Goal: Task Accomplishment & Management: Use online tool/utility

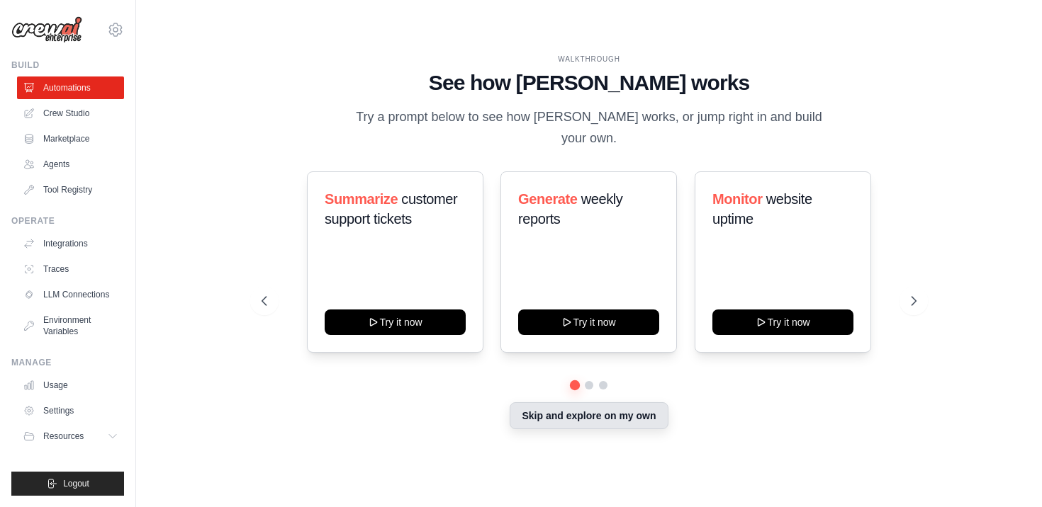
click at [593, 408] on button "Skip and explore on my own" at bounding box center [589, 416] width 158 height 27
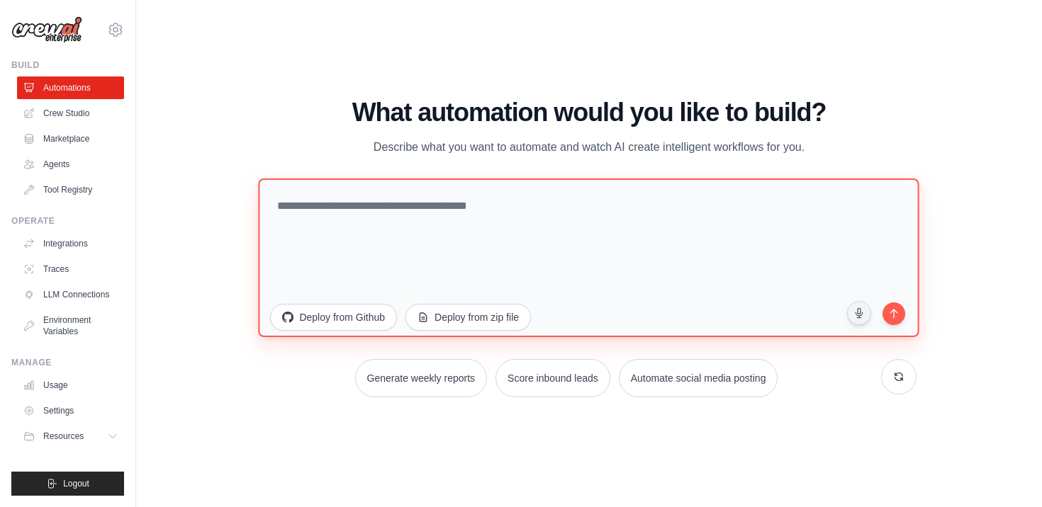
click at [505, 206] on textarea at bounding box center [589, 258] width 661 height 159
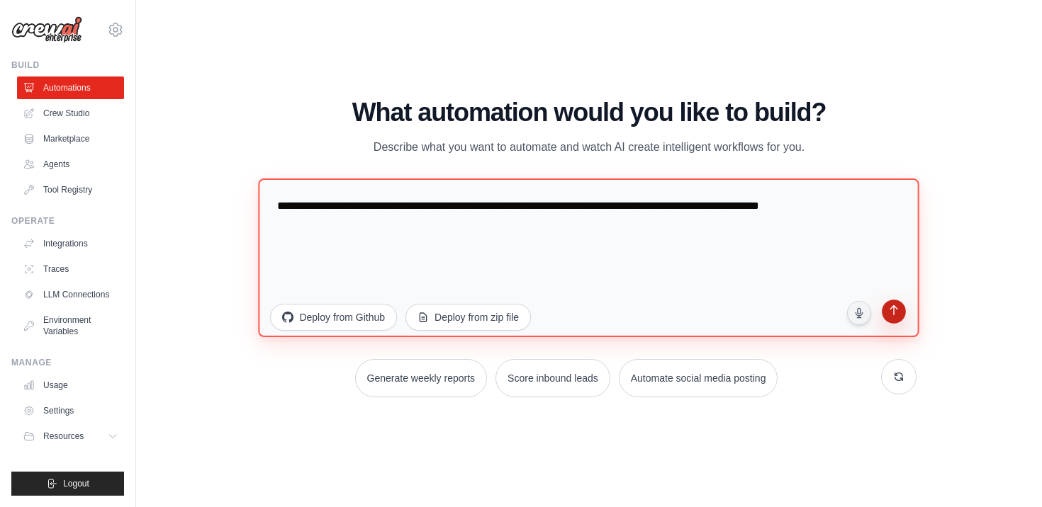
type textarea "**********"
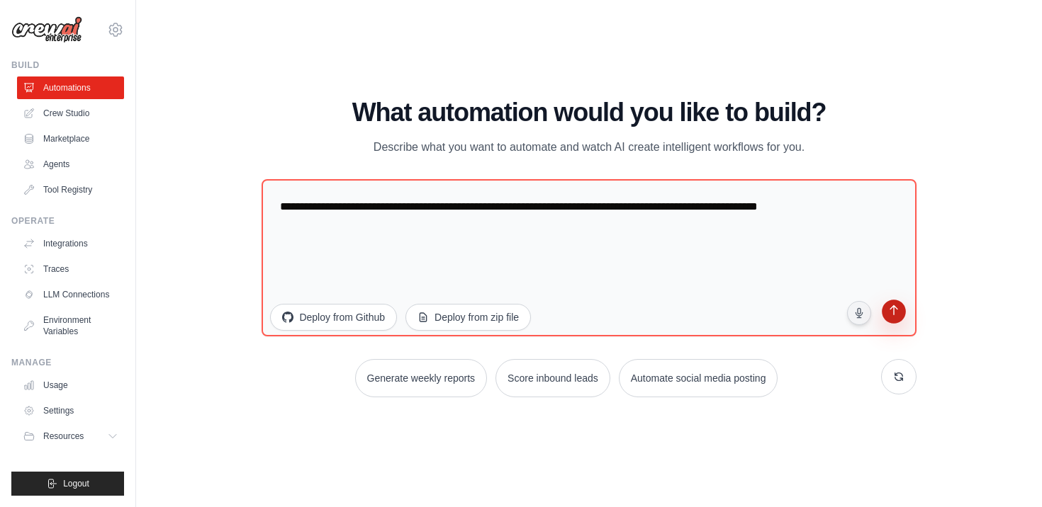
click at [904, 313] on button "submit" at bounding box center [893, 314] width 29 height 29
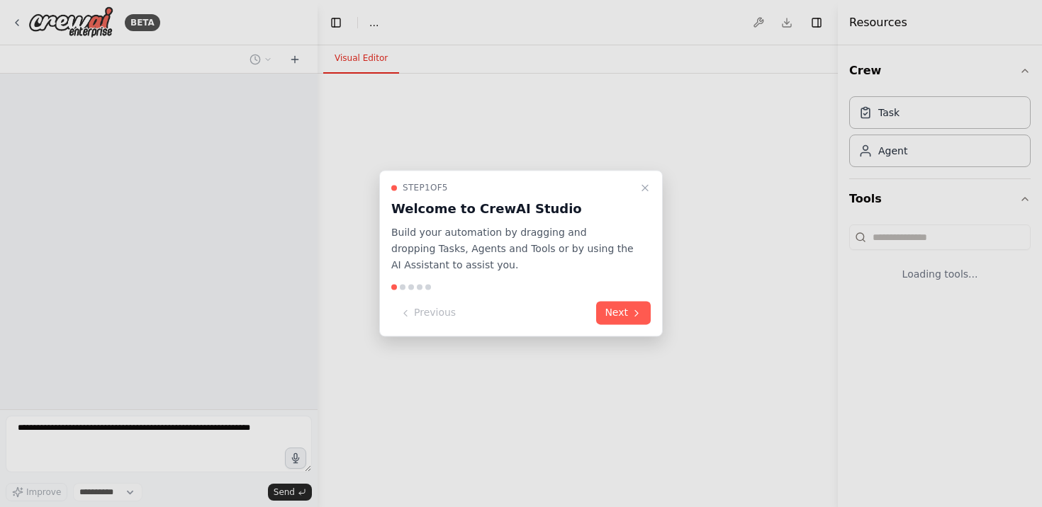
select select "****"
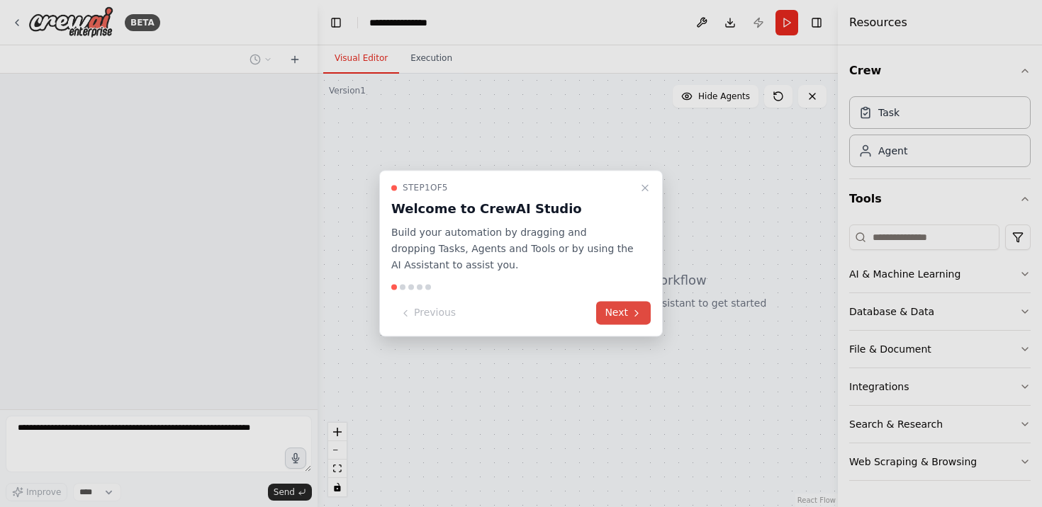
click at [624, 310] on button "Next" at bounding box center [623, 313] width 55 height 23
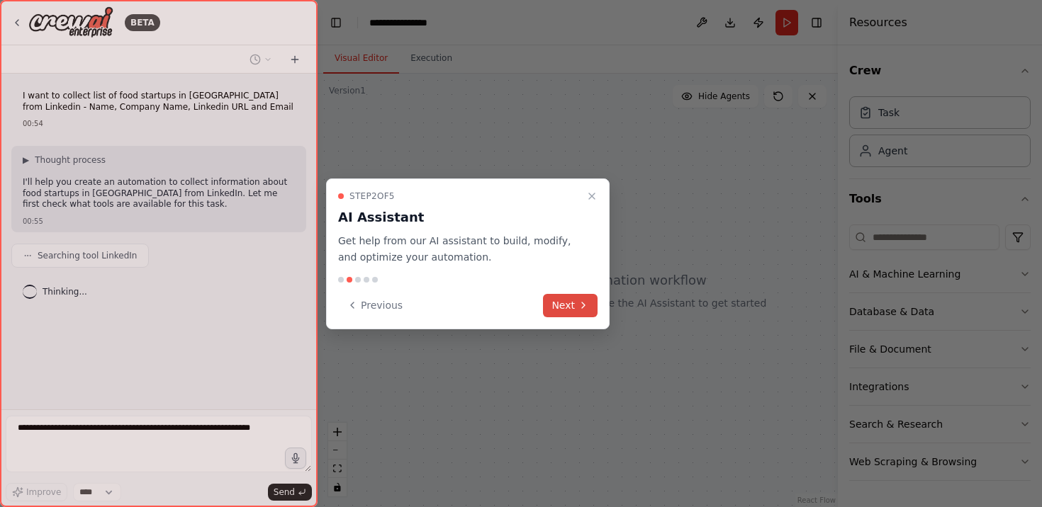
click at [585, 310] on icon at bounding box center [583, 305] width 11 height 11
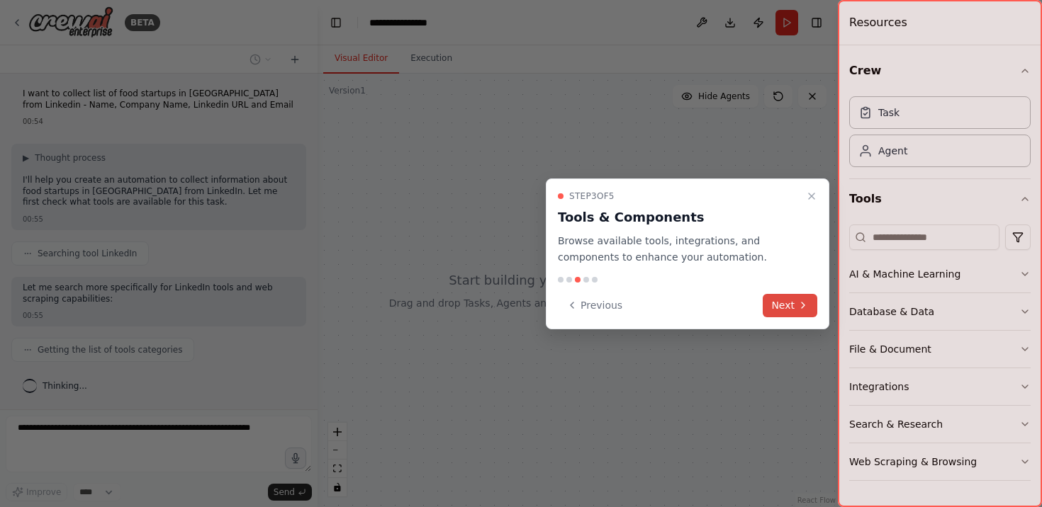
scroll to position [49, 0]
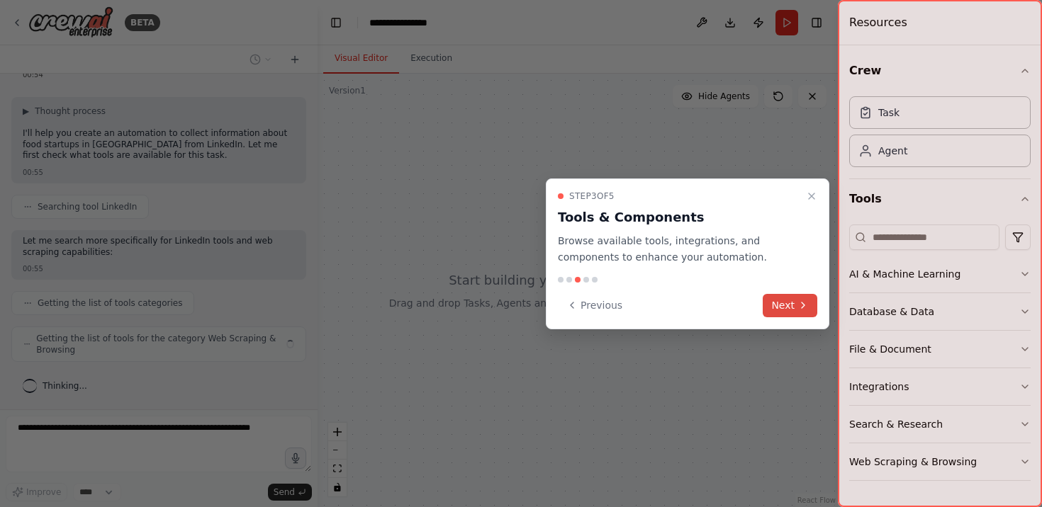
click at [784, 298] on button "Next" at bounding box center [790, 305] width 55 height 23
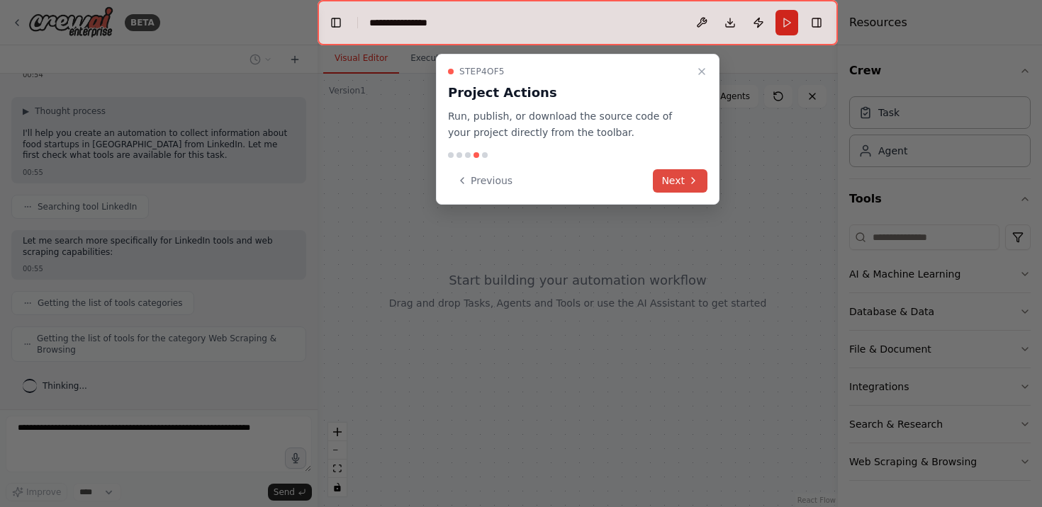
click at [689, 185] on icon at bounding box center [692, 180] width 11 height 11
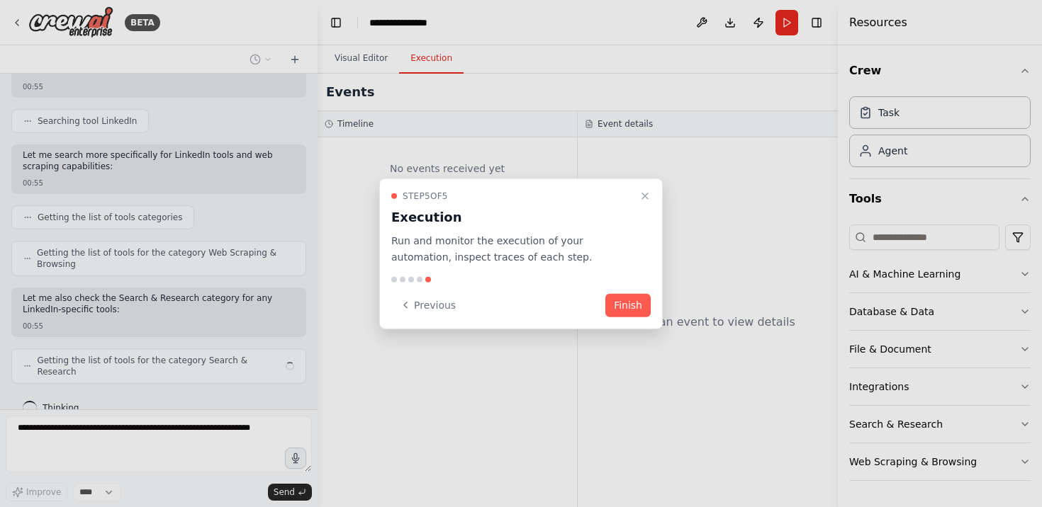
scroll to position [145, 0]
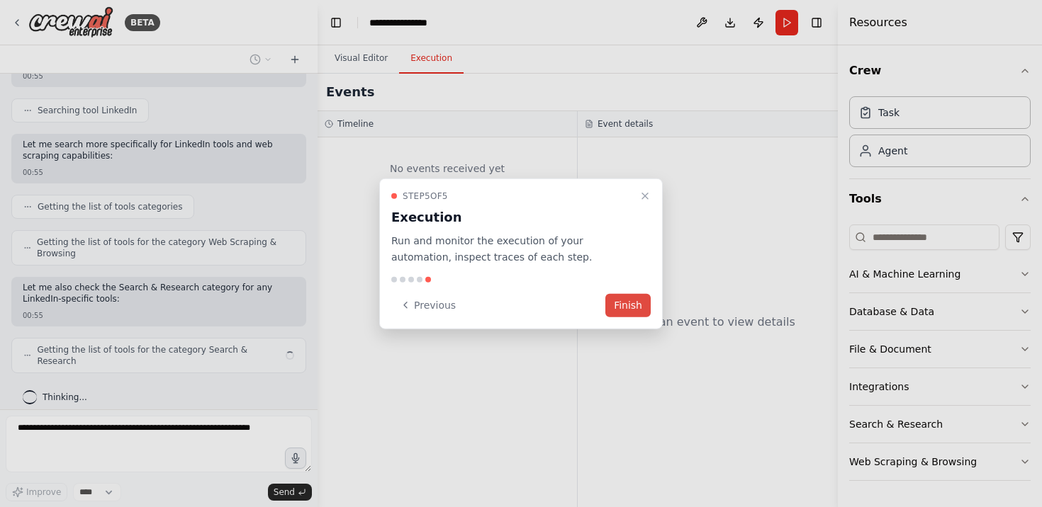
click at [639, 305] on button "Finish" at bounding box center [627, 304] width 45 height 23
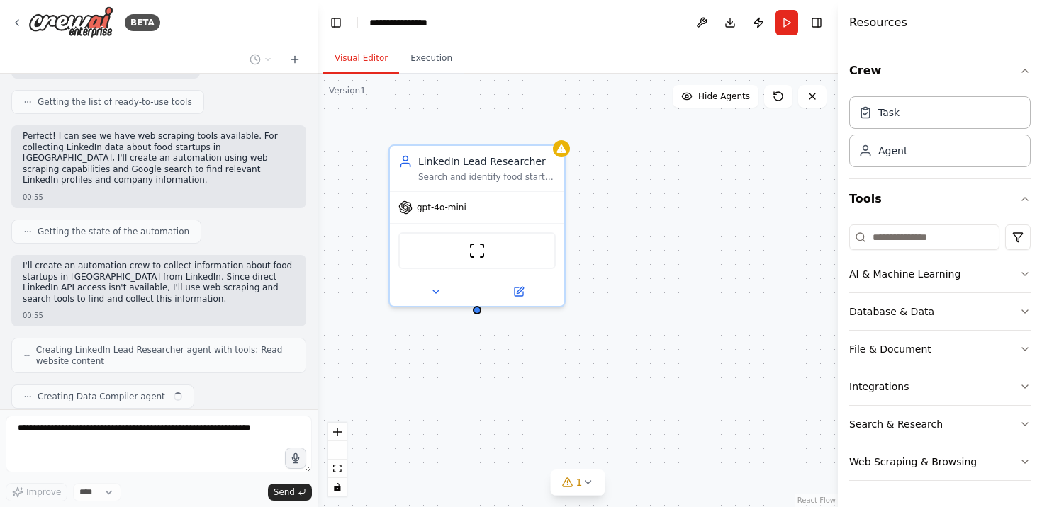
scroll to position [515, 0]
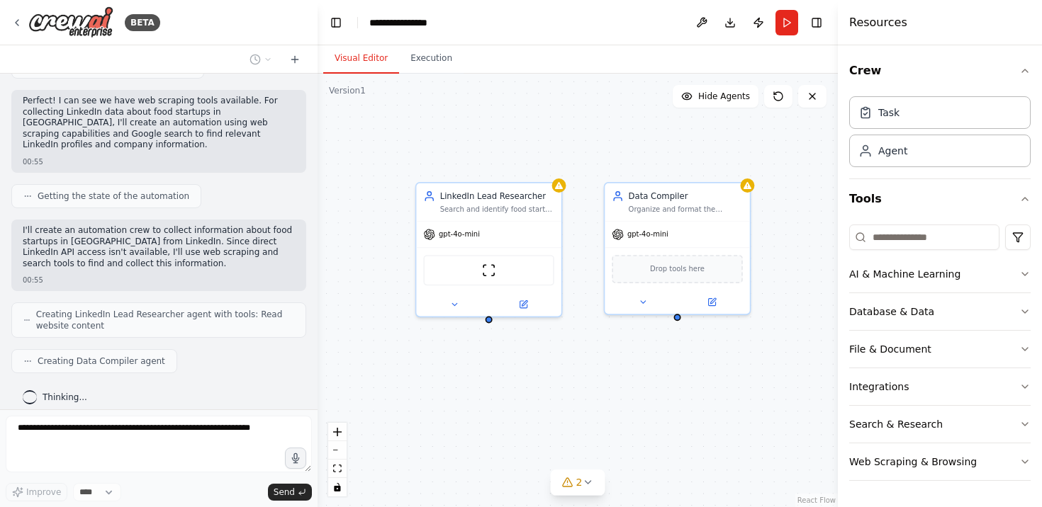
drag, startPoint x: 653, startPoint y: 439, endPoint x: 613, endPoint y: 387, distance: 65.2
click at [613, 387] on div "LinkedIn Lead Researcher Search and identify food startup companies and their k…" at bounding box center [578, 291] width 520 height 434
click at [495, 270] on div "ScrapeWebsiteTool" at bounding box center [487, 266] width 130 height 30
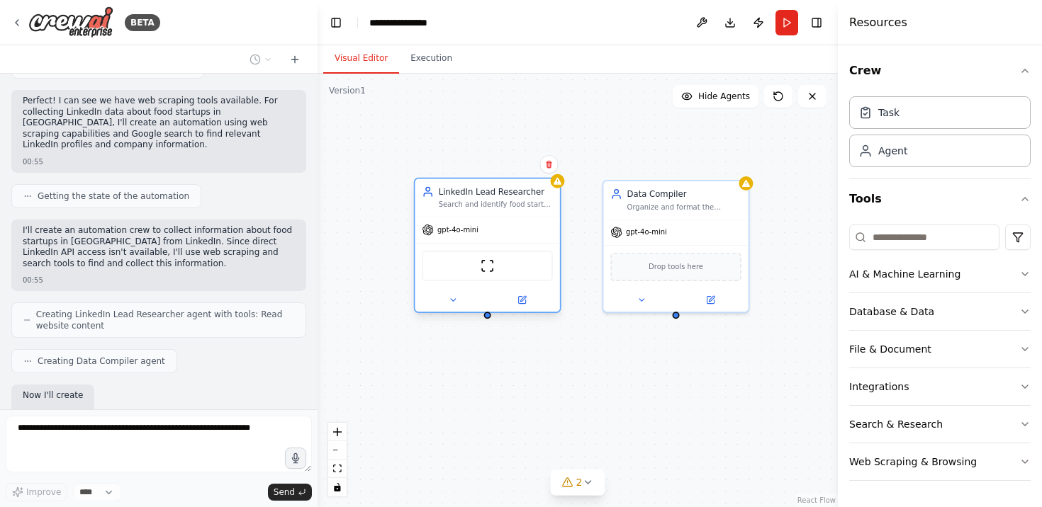
scroll to position [600, 0]
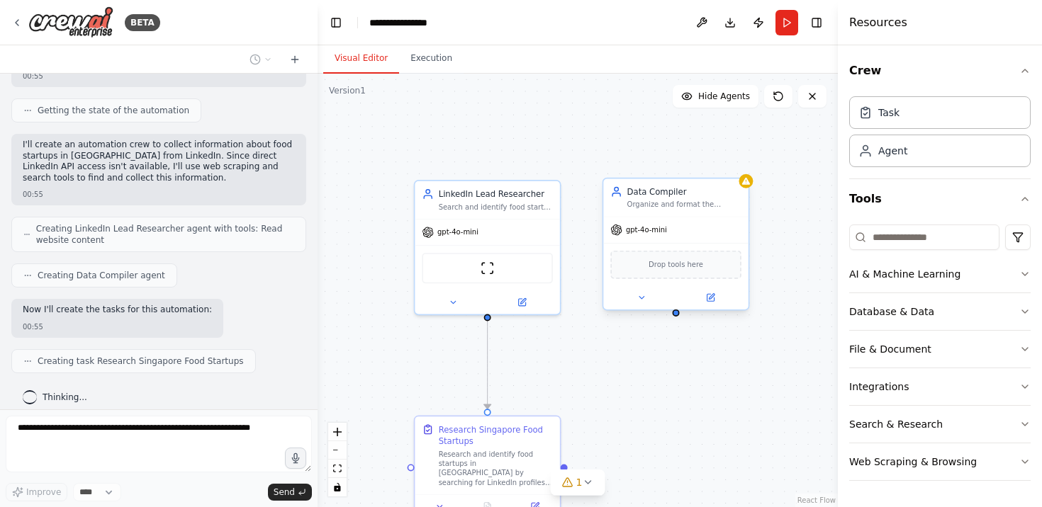
click at [674, 269] on span "Drop tools here" at bounding box center [676, 265] width 55 height 12
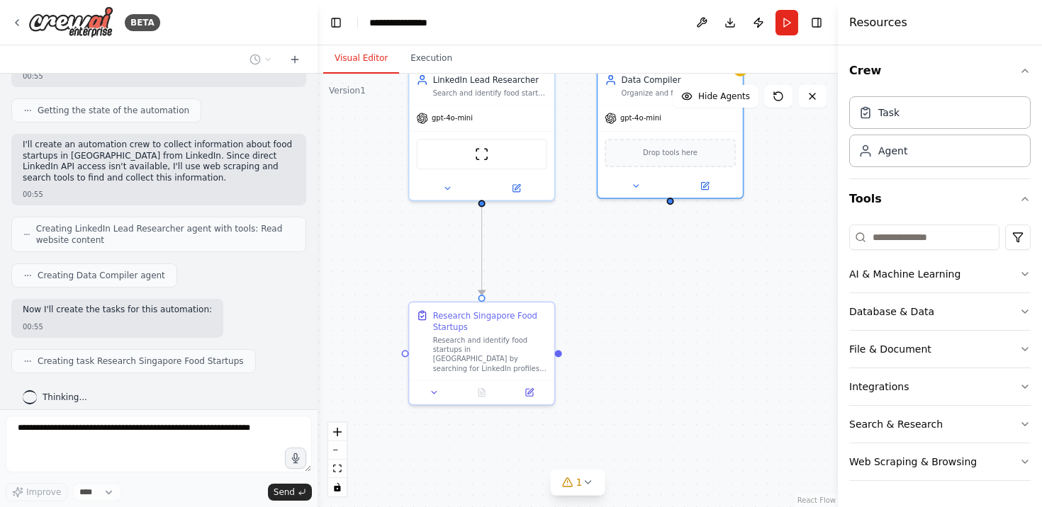
drag, startPoint x: 744, startPoint y: 362, endPoint x: 739, endPoint y: 247, distance: 115.0
click at [739, 247] on div ".deletable-edge-delete-btn { width: 20px; height: 20px; border: 0px solid #ffff…" at bounding box center [578, 291] width 520 height 434
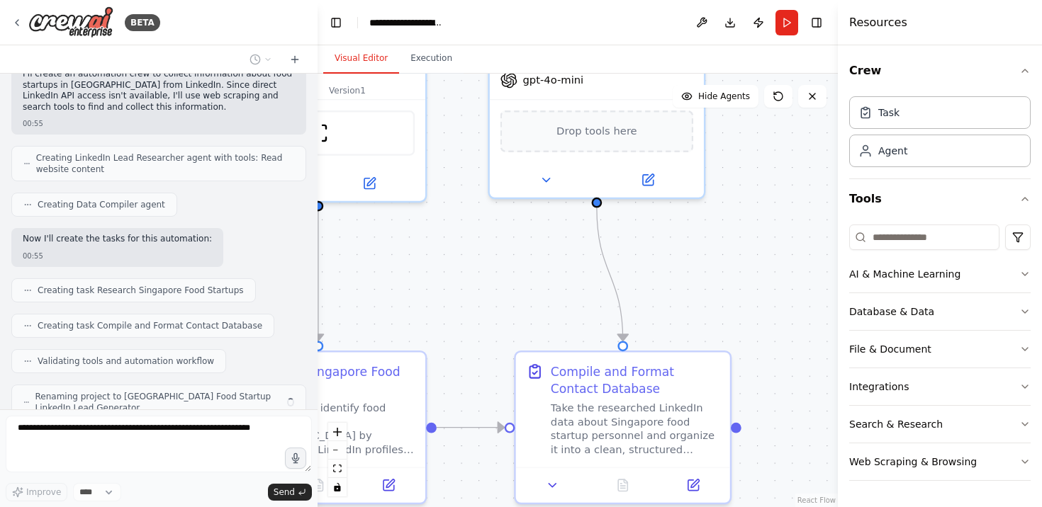
scroll to position [718, 0]
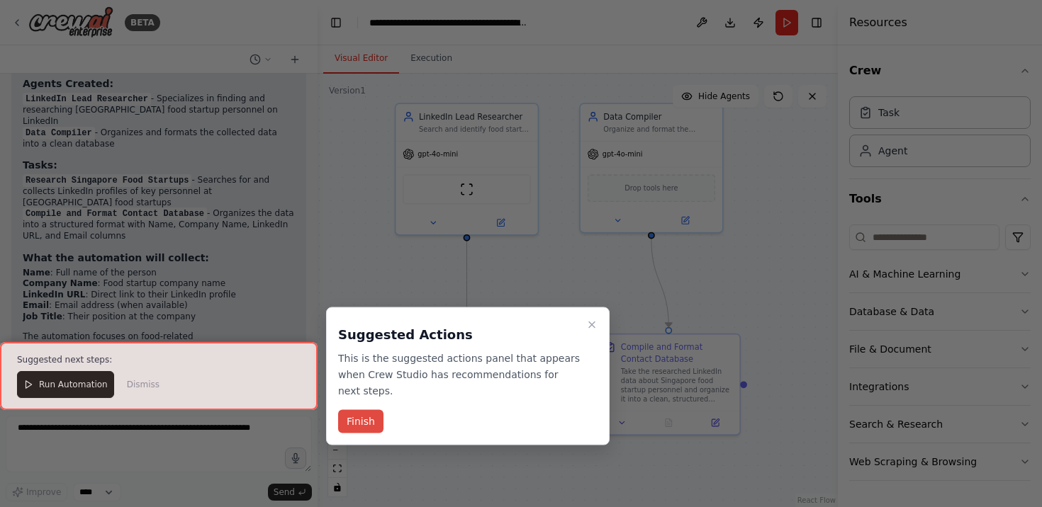
click at [374, 425] on button "Finish" at bounding box center [360, 421] width 45 height 23
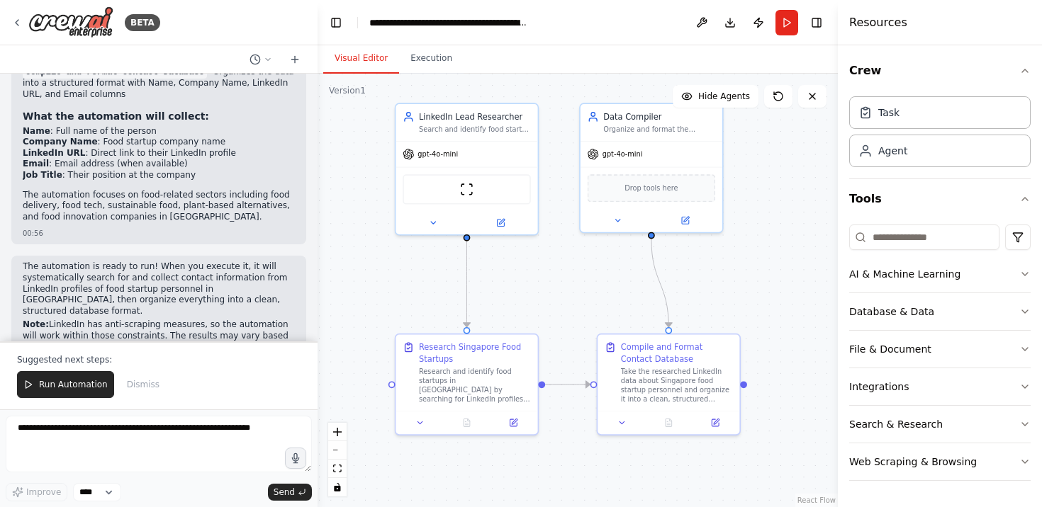
scroll to position [1262, 0]
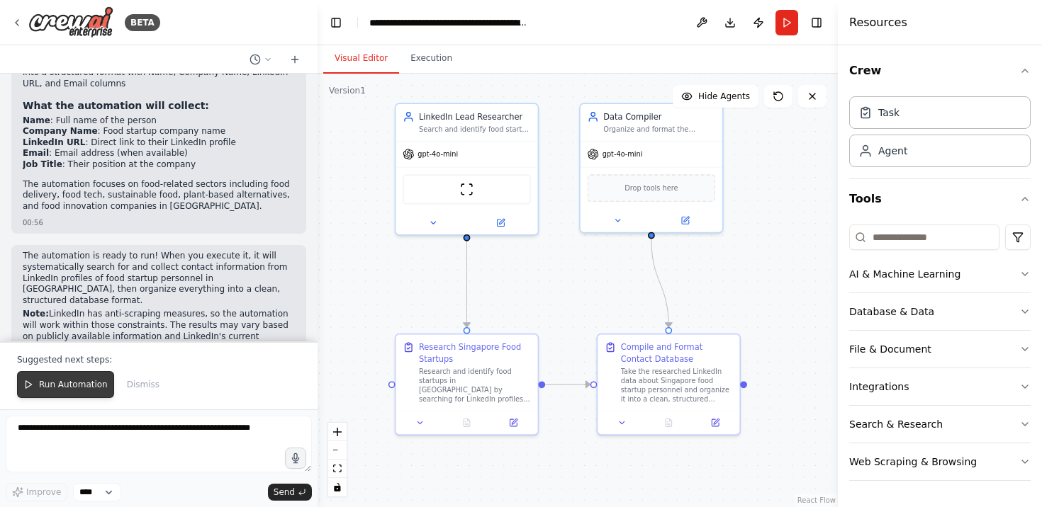
click at [90, 389] on span "Run Automation" at bounding box center [73, 384] width 69 height 11
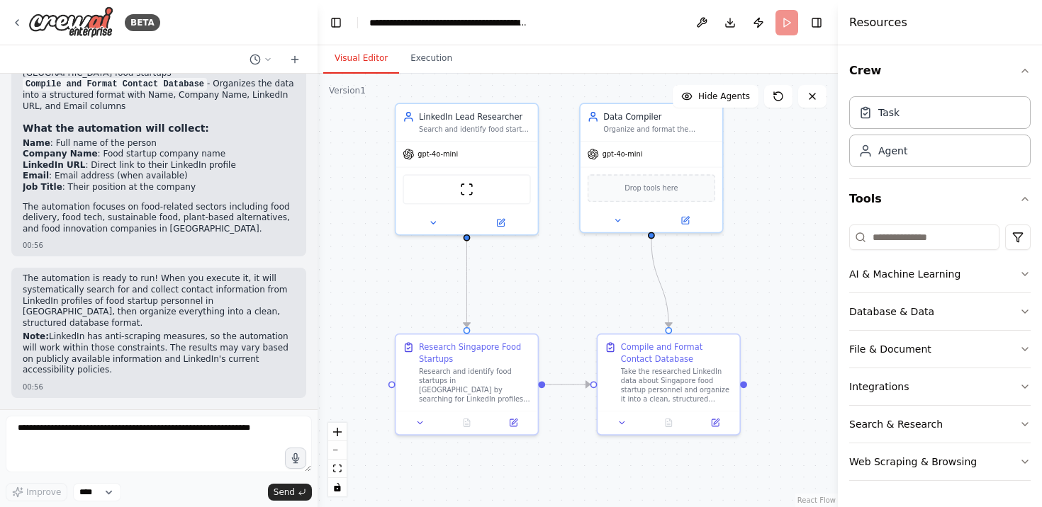
scroll to position [1194, 0]
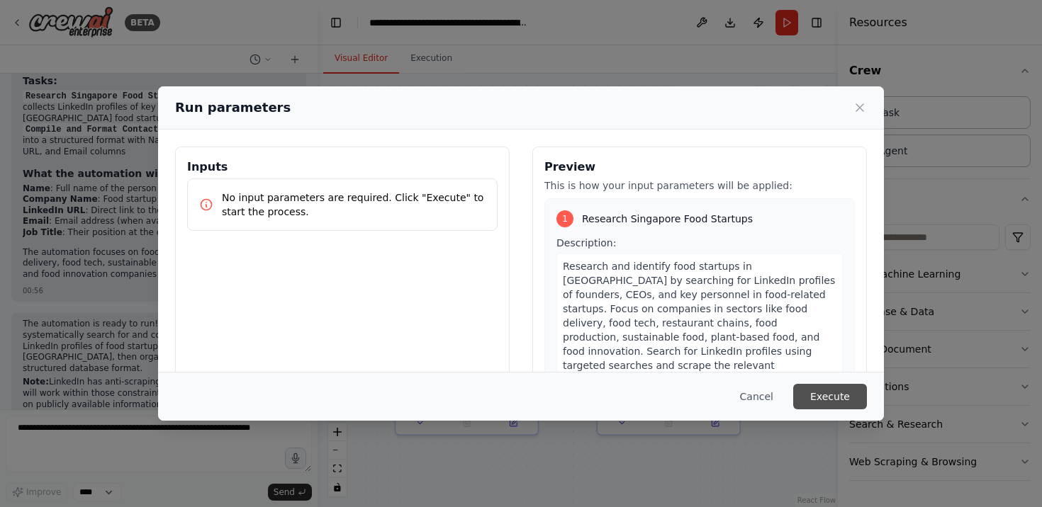
click at [840, 403] on button "Execute" at bounding box center [830, 397] width 74 height 26
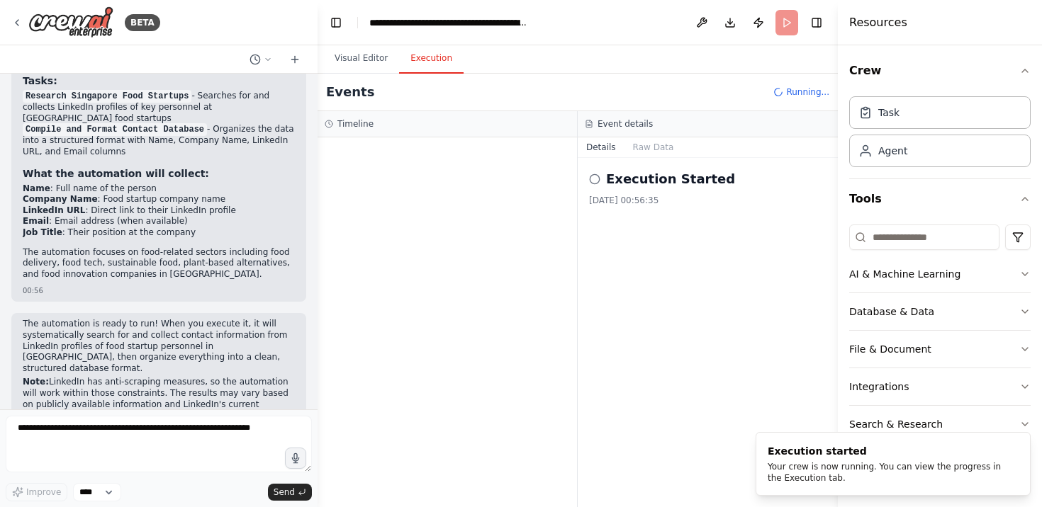
click at [418, 57] on button "Execution" at bounding box center [431, 59] width 64 height 30
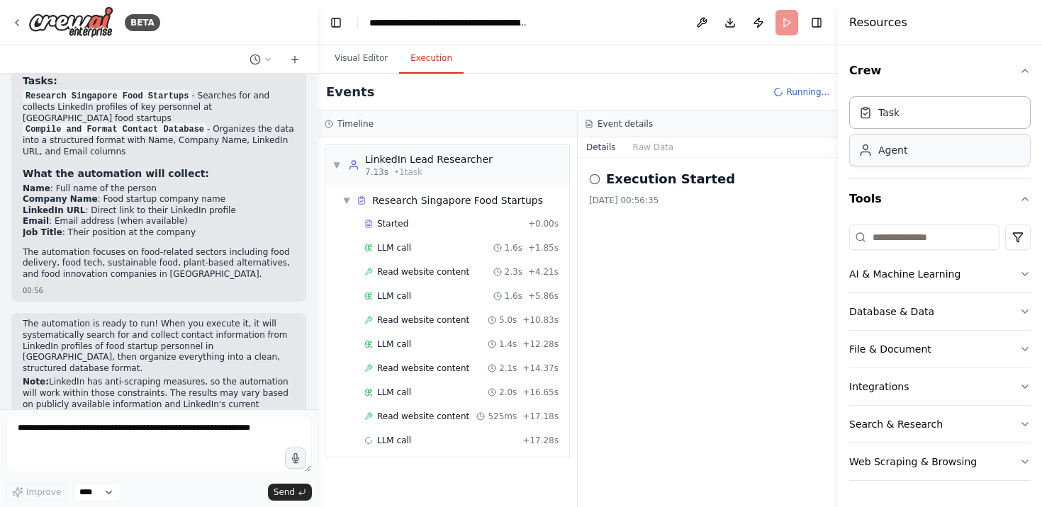
click at [930, 148] on div "Agent" at bounding box center [939, 150] width 181 height 33
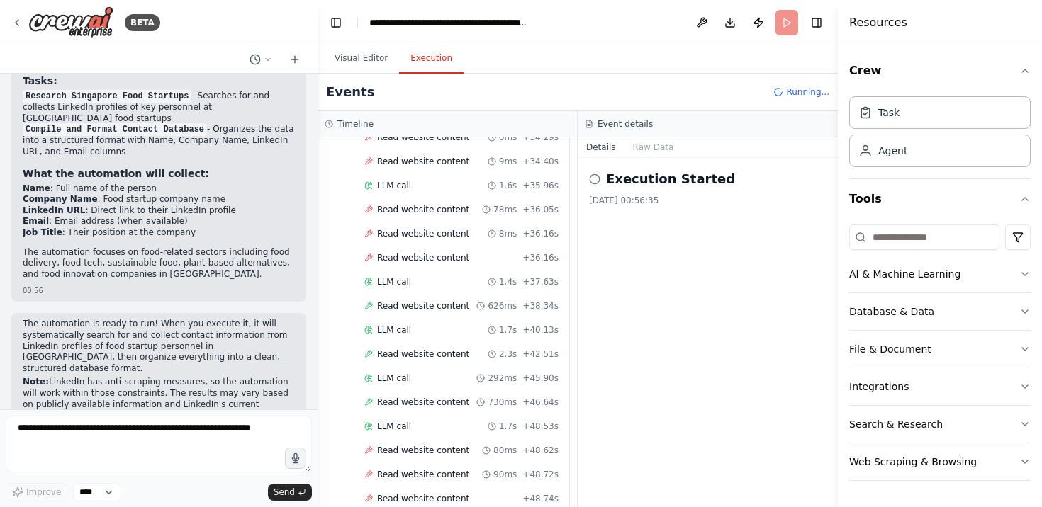
scroll to position [641, 0]
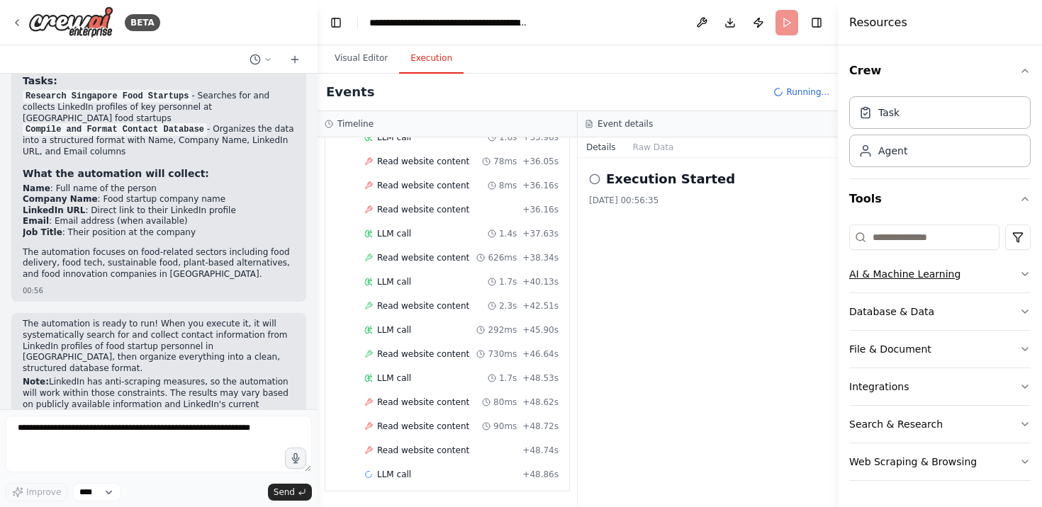
click at [953, 281] on button "AI & Machine Learning" at bounding box center [939, 274] width 181 height 37
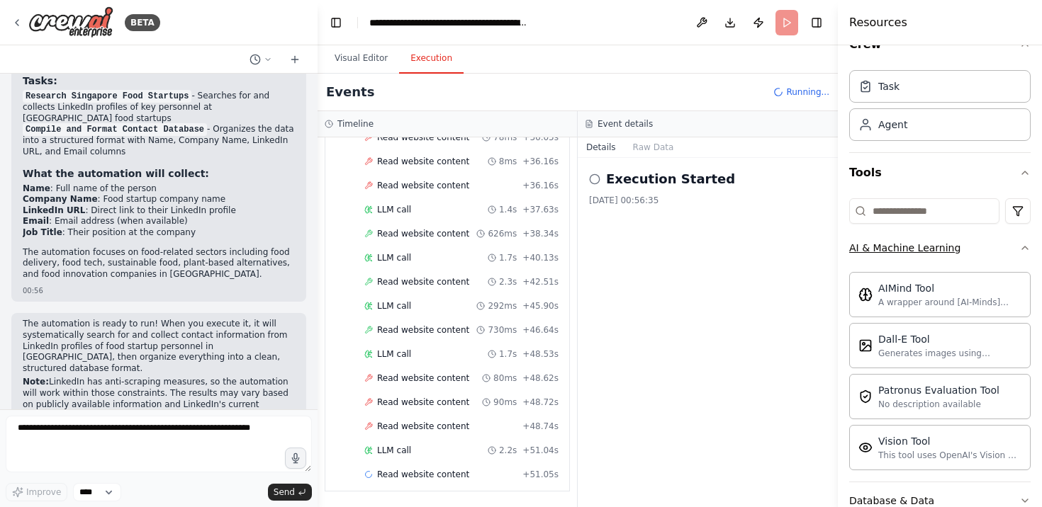
scroll to position [20, 0]
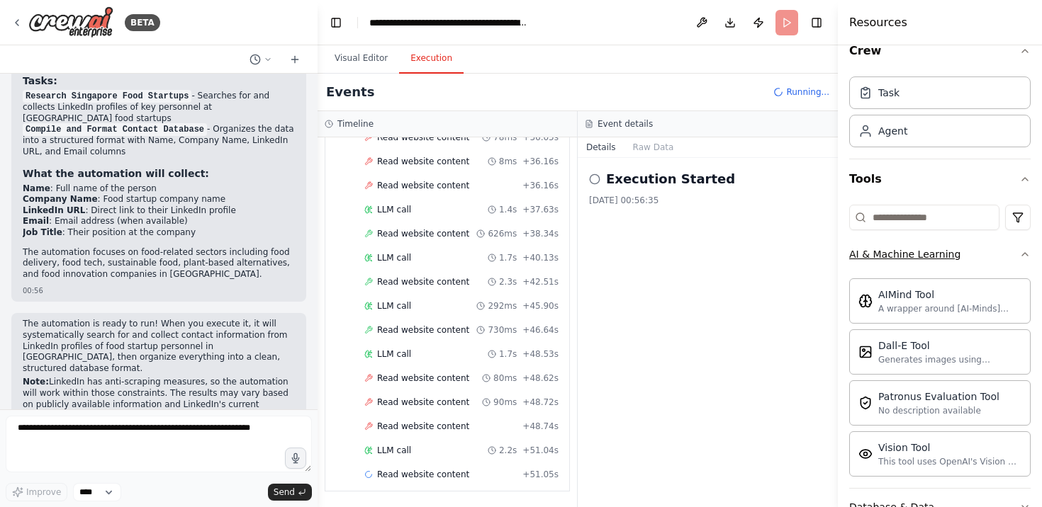
click at [1025, 254] on icon "button" at bounding box center [1024, 254] width 11 height 11
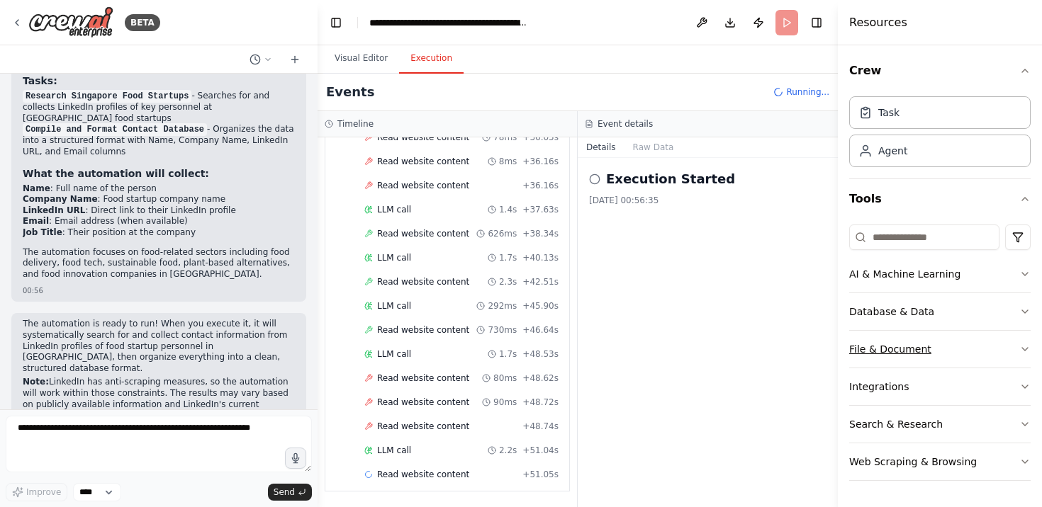
click at [1022, 352] on icon "button" at bounding box center [1024, 349] width 11 height 11
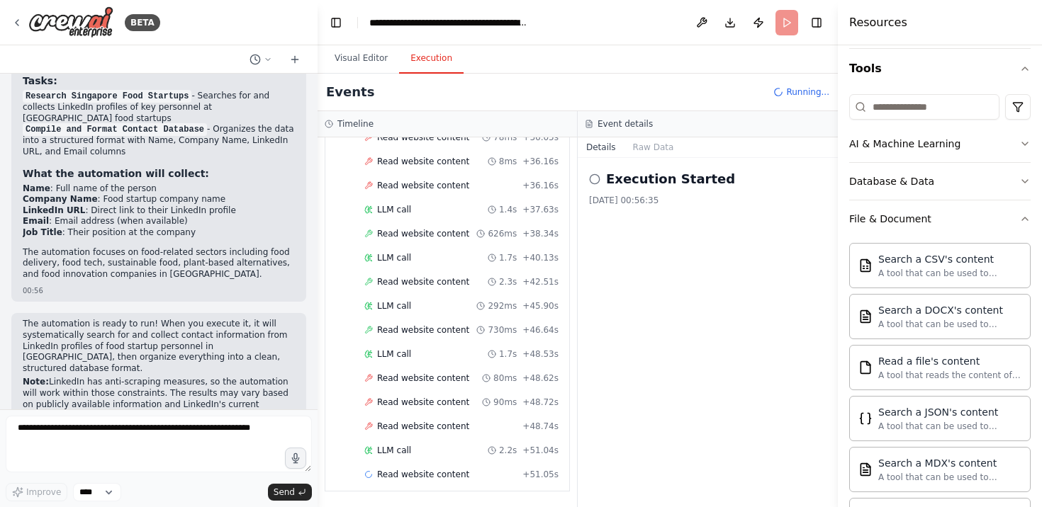
scroll to position [121, 0]
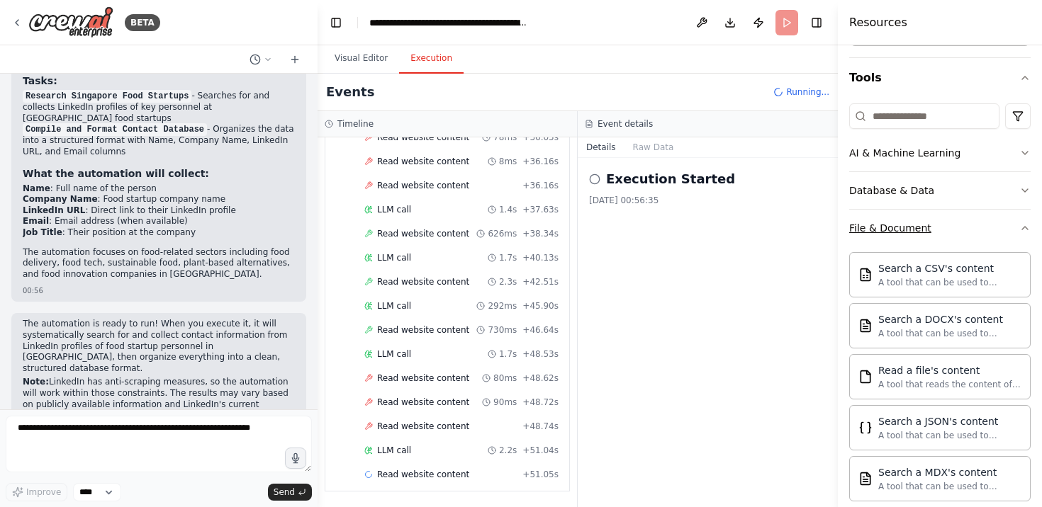
click at [1020, 228] on icon "button" at bounding box center [1024, 228] width 11 height 11
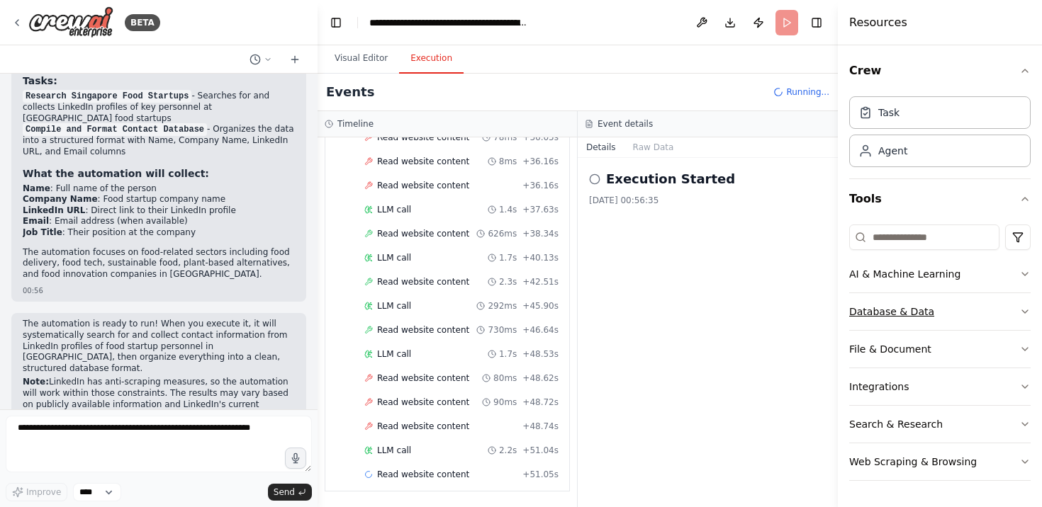
scroll to position [689, 0]
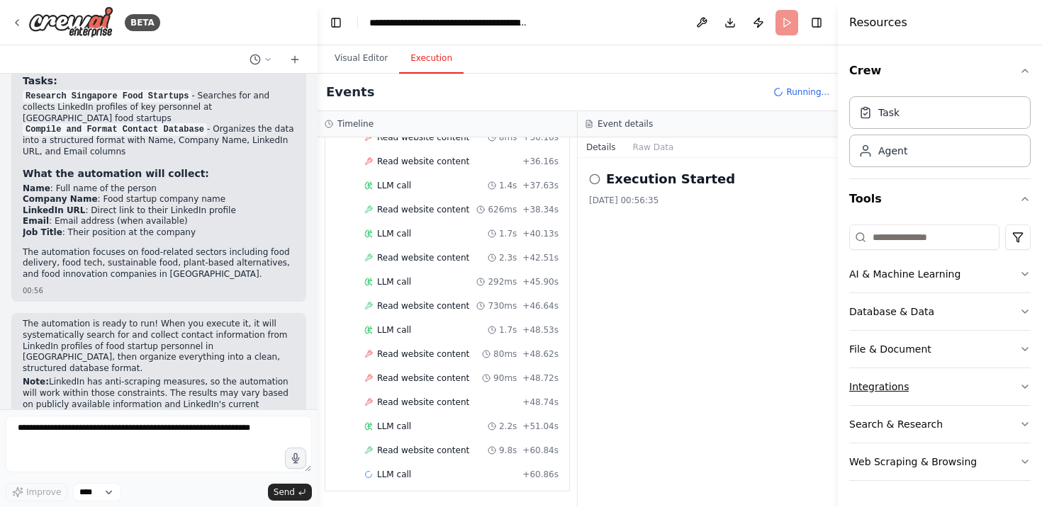
click at [913, 382] on button "Integrations" at bounding box center [939, 387] width 181 height 37
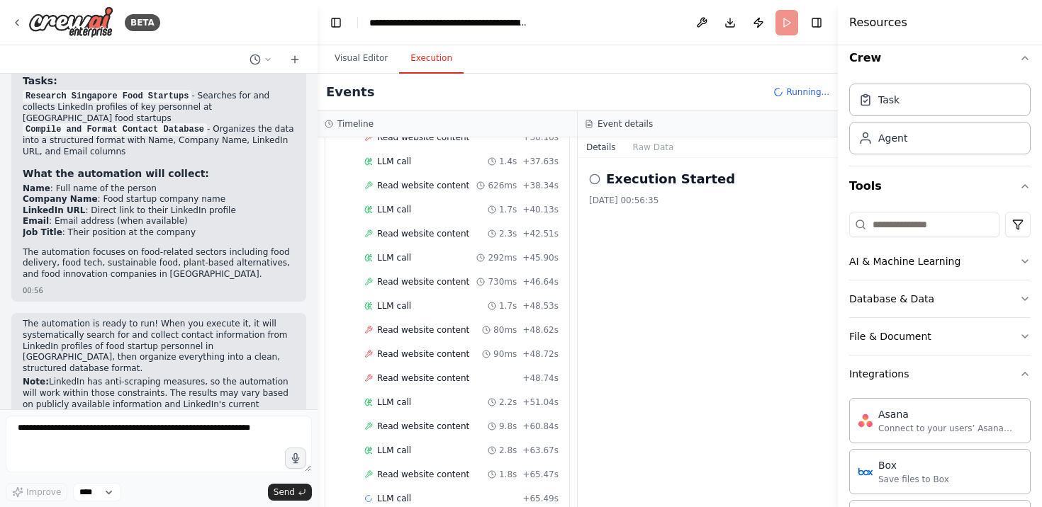
scroll to position [737, 0]
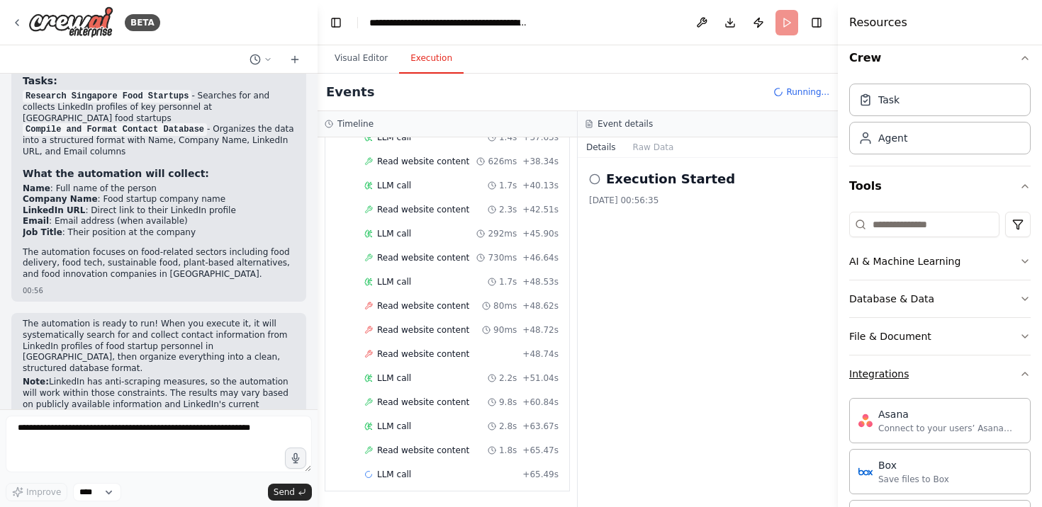
click at [1021, 378] on icon "button" at bounding box center [1024, 374] width 11 height 11
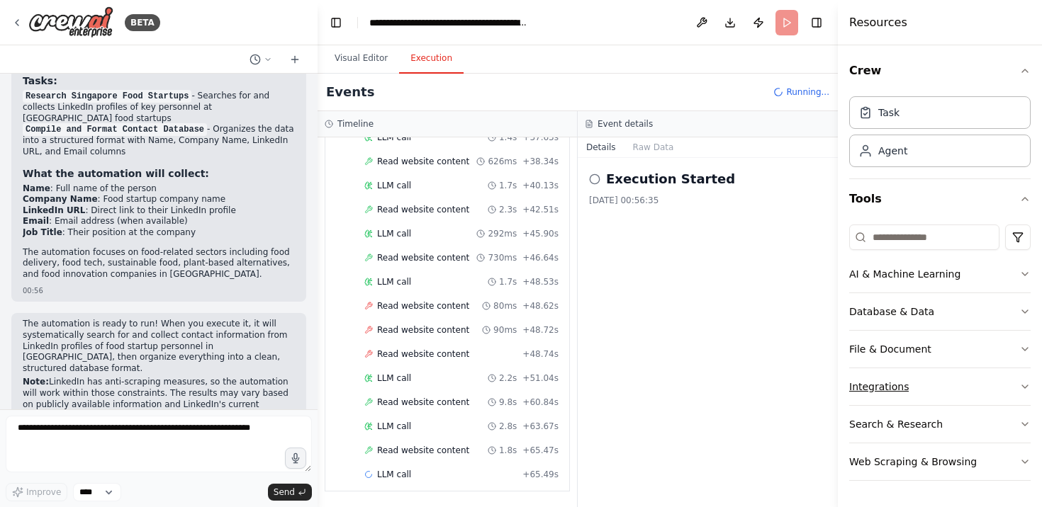
scroll to position [0, 0]
click at [931, 455] on div "Web Scraping & Browsing" at bounding box center [913, 462] width 128 height 14
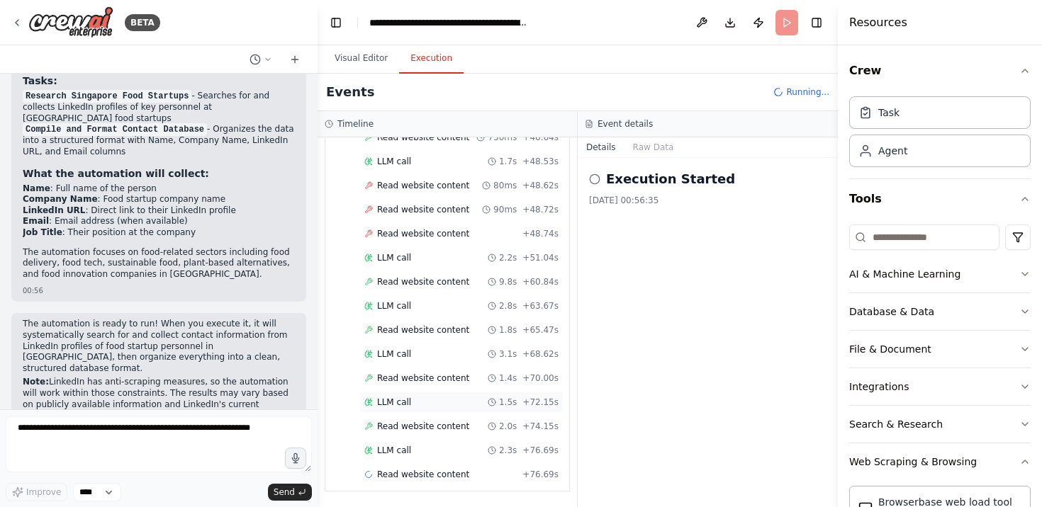
click at [393, 404] on span "LLM call" at bounding box center [394, 402] width 34 height 11
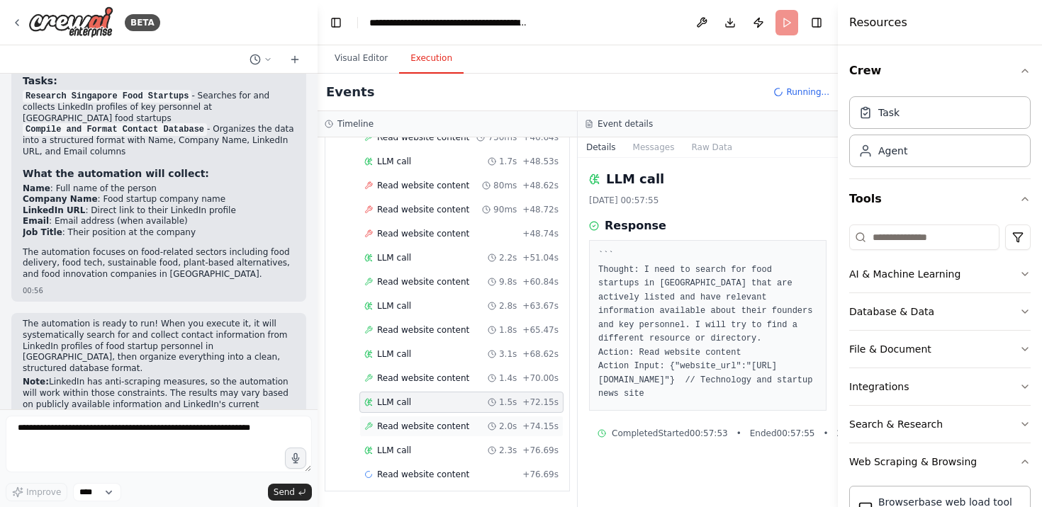
click at [429, 428] on span "Read website content" at bounding box center [423, 426] width 92 height 11
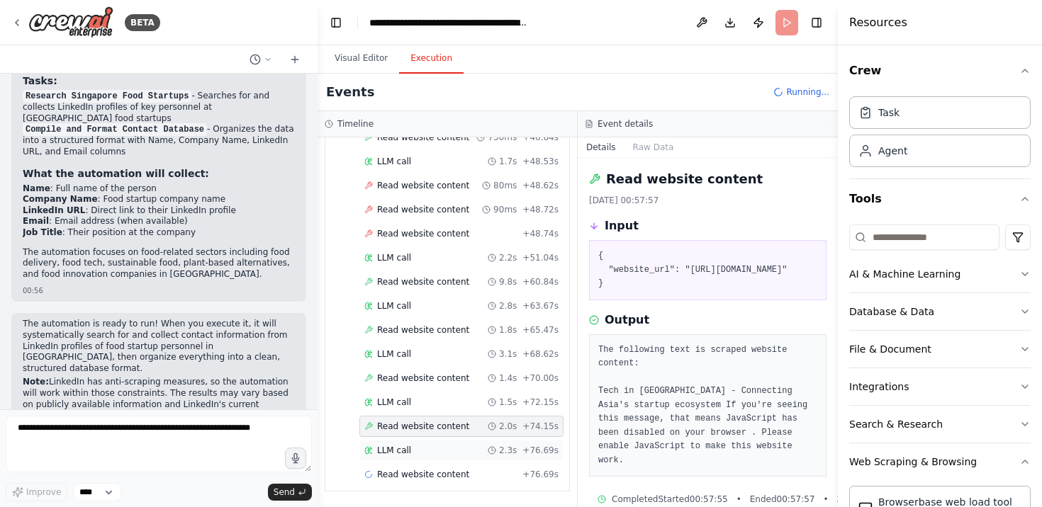
click at [425, 451] on div "LLM call 2.3s + 76.69s" at bounding box center [461, 450] width 194 height 11
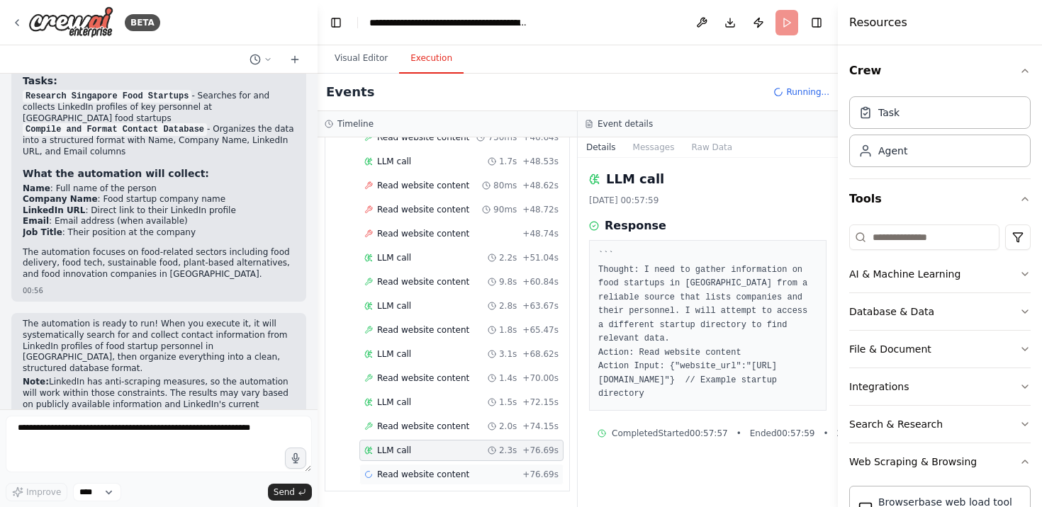
click at [430, 472] on span "Read website content" at bounding box center [423, 474] width 92 height 11
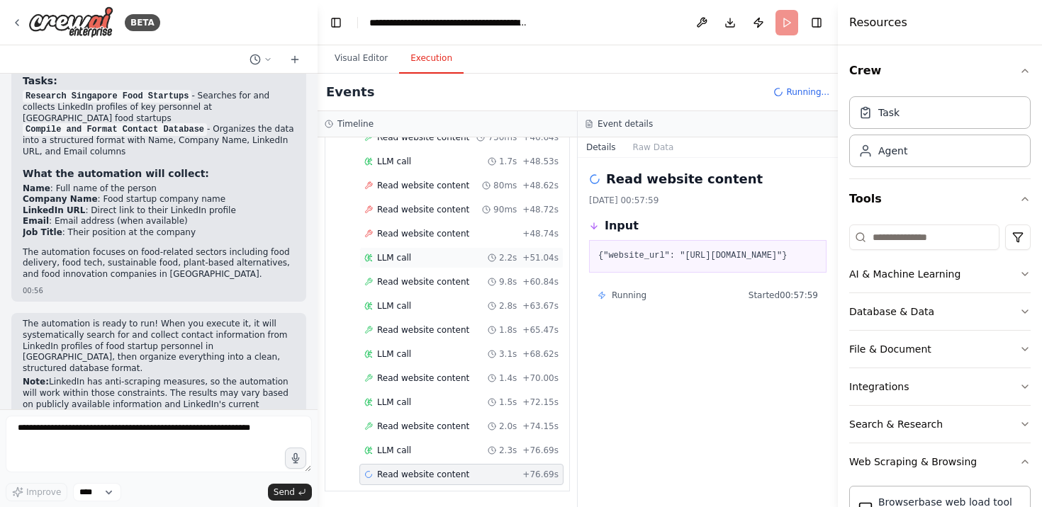
click at [449, 268] on div "LLM call 2.2s + 51.04s" at bounding box center [461, 257] width 204 height 21
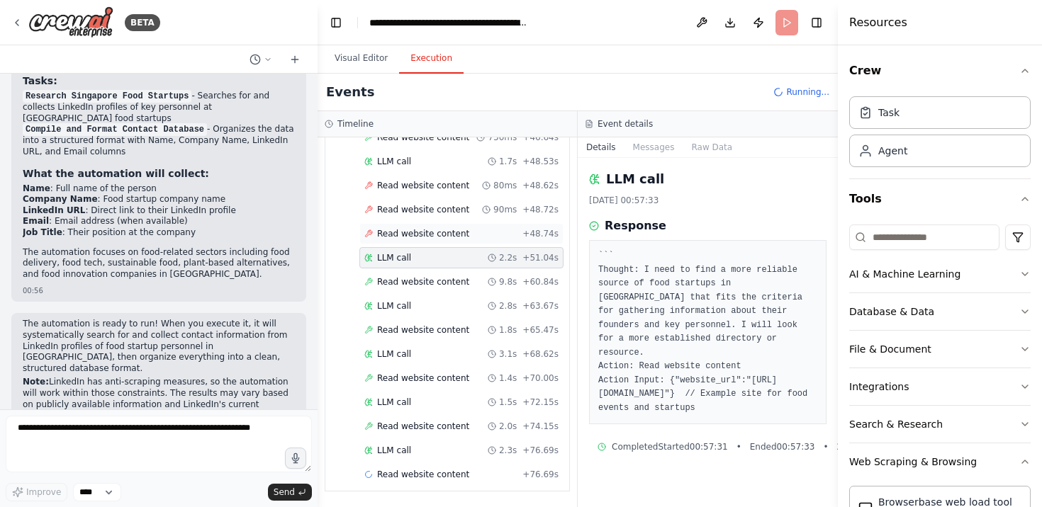
click at [442, 235] on span "Read website content" at bounding box center [423, 233] width 92 height 11
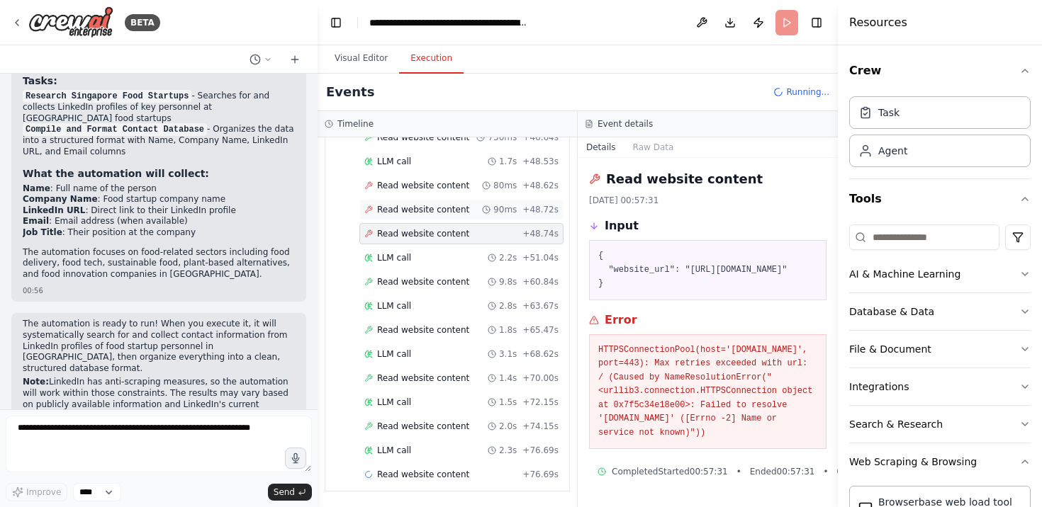
click at [442, 208] on span "Read website content" at bounding box center [423, 209] width 92 height 11
click at [442, 186] on span "Read website content" at bounding box center [423, 185] width 92 height 11
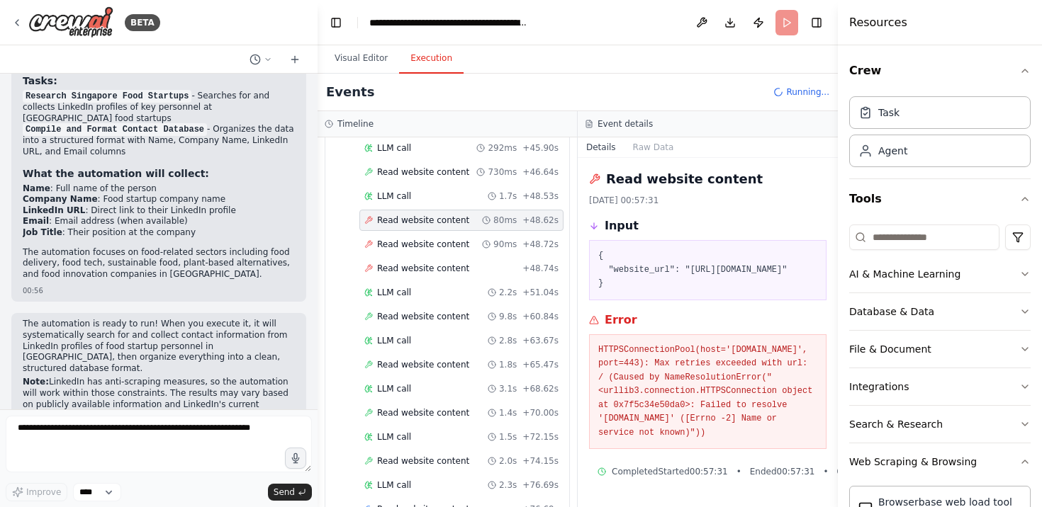
scroll to position [803, 0]
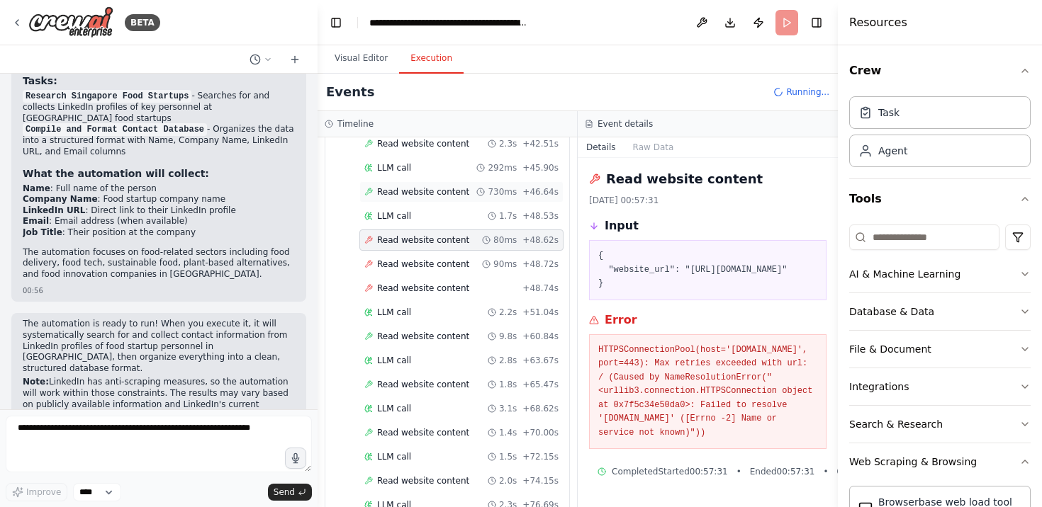
click at [449, 189] on span "Read website content" at bounding box center [423, 191] width 92 height 11
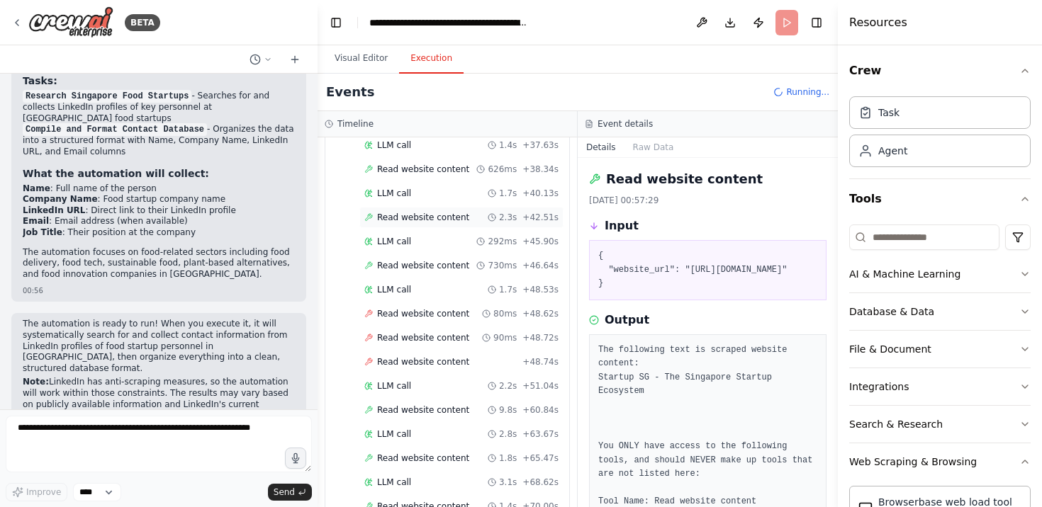
scroll to position [725, 0]
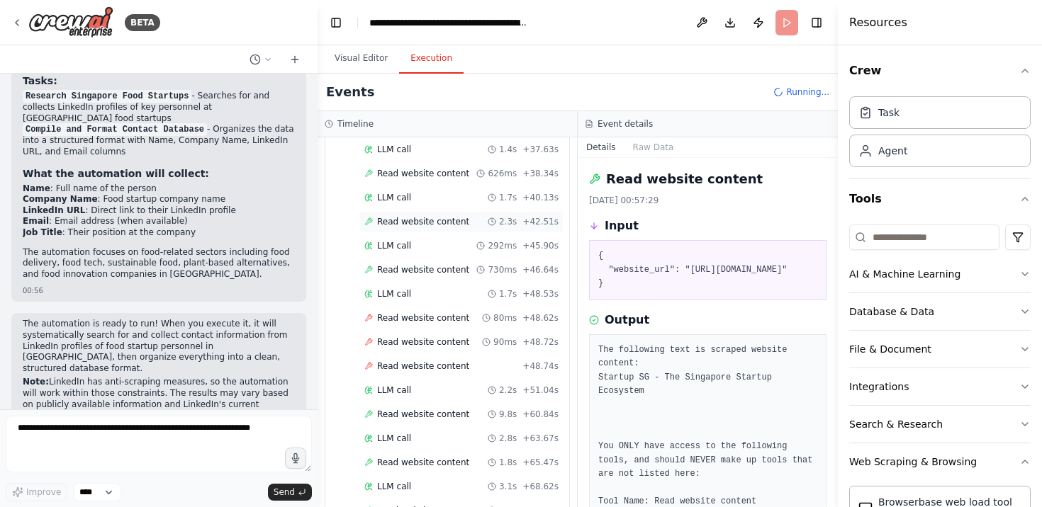
click at [435, 220] on span "Read website content" at bounding box center [423, 221] width 92 height 11
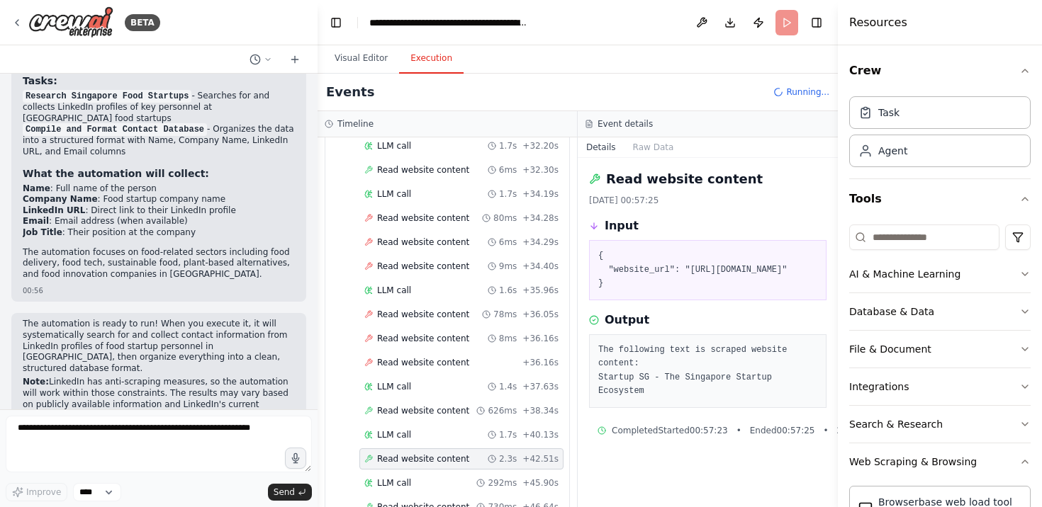
scroll to position [470, 0]
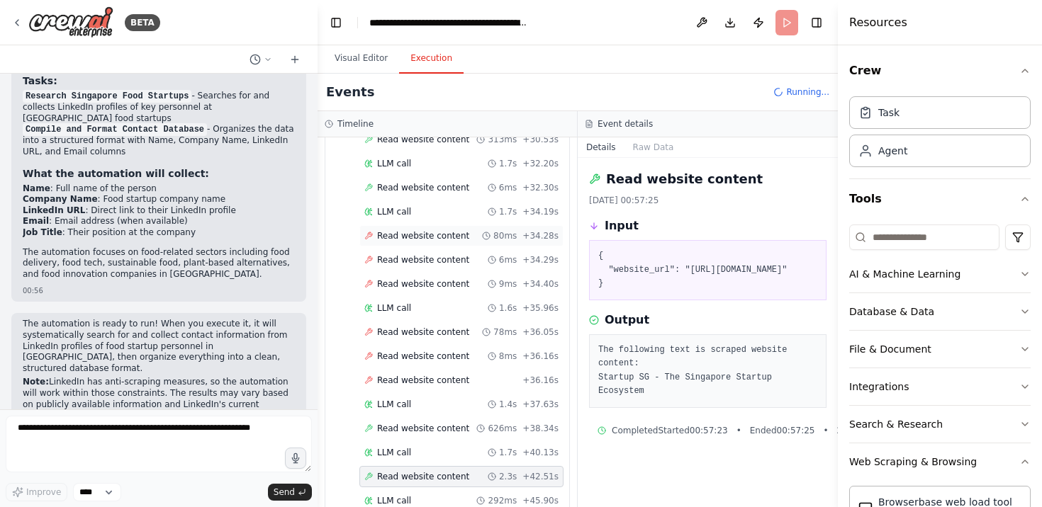
click at [436, 236] on span "Read website content" at bounding box center [423, 235] width 92 height 11
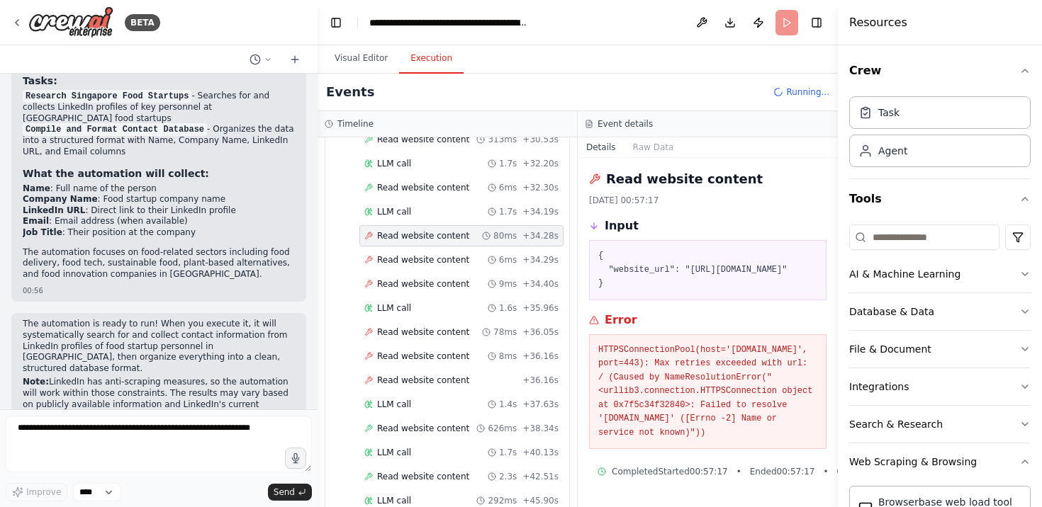
click at [436, 236] on span "Read website content" at bounding box center [423, 235] width 92 height 11
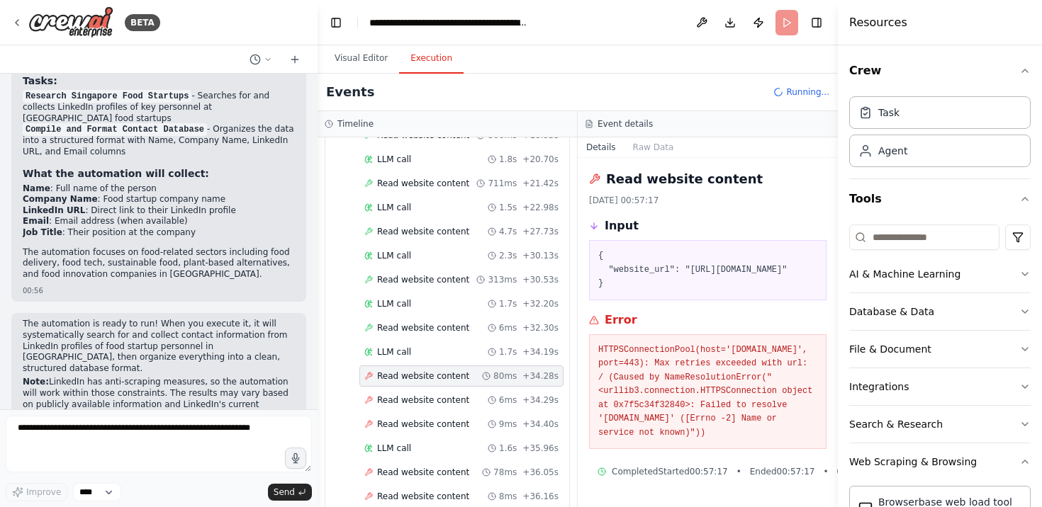
scroll to position [287, 0]
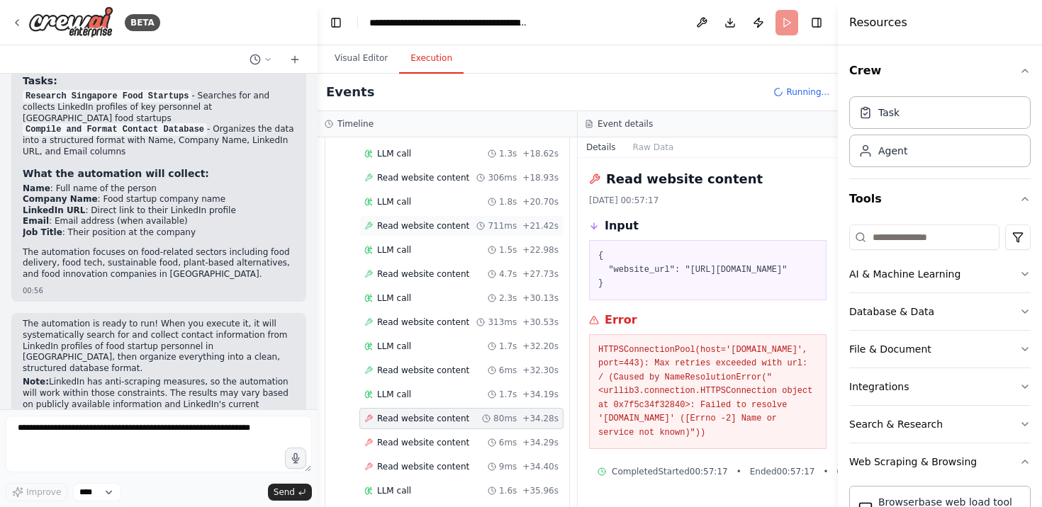
click at [439, 236] on div "Read website content 711ms + 21.42s" at bounding box center [461, 225] width 204 height 21
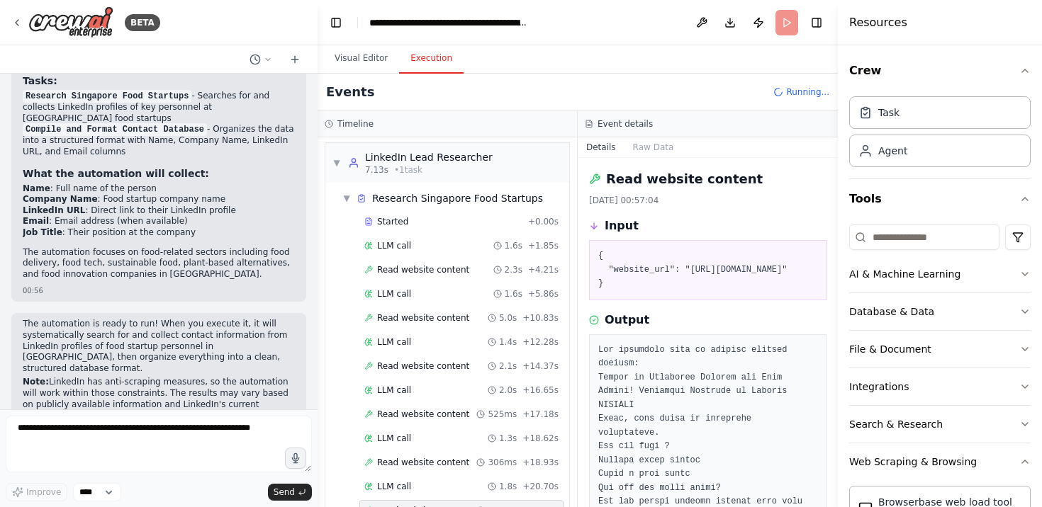
scroll to position [0, 0]
click at [440, 227] on div "Started" at bounding box center [443, 223] width 158 height 11
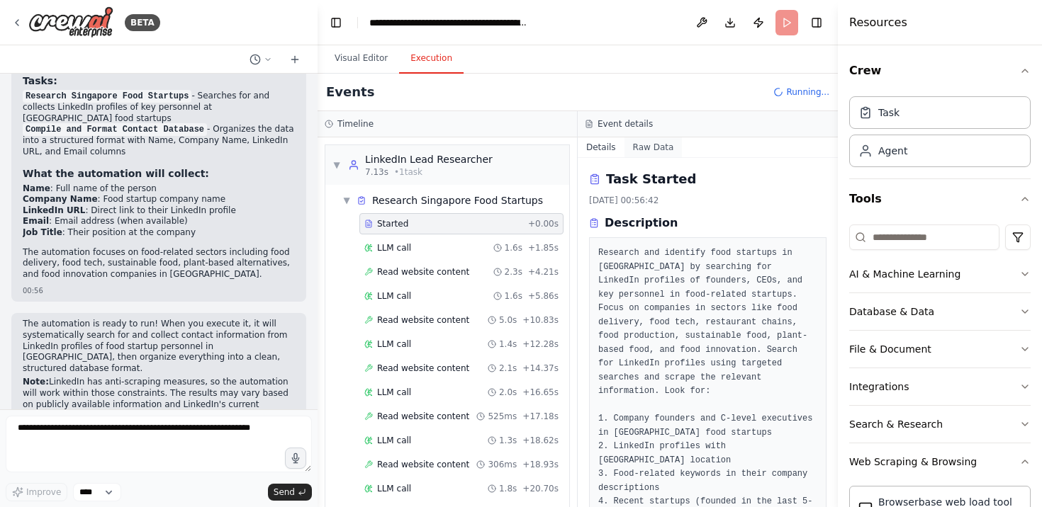
click at [657, 142] on button "Raw Data" at bounding box center [653, 147] width 58 height 20
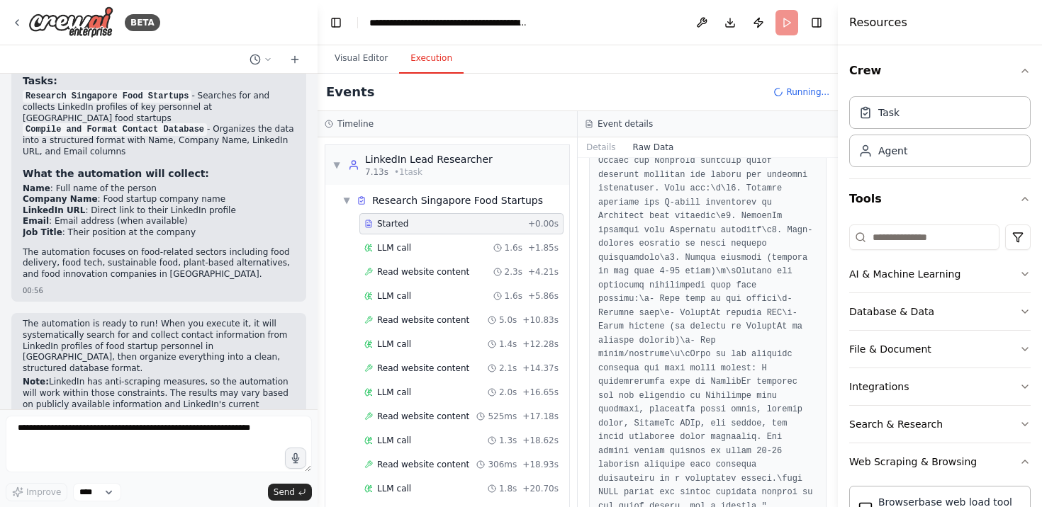
scroll to position [1779, 0]
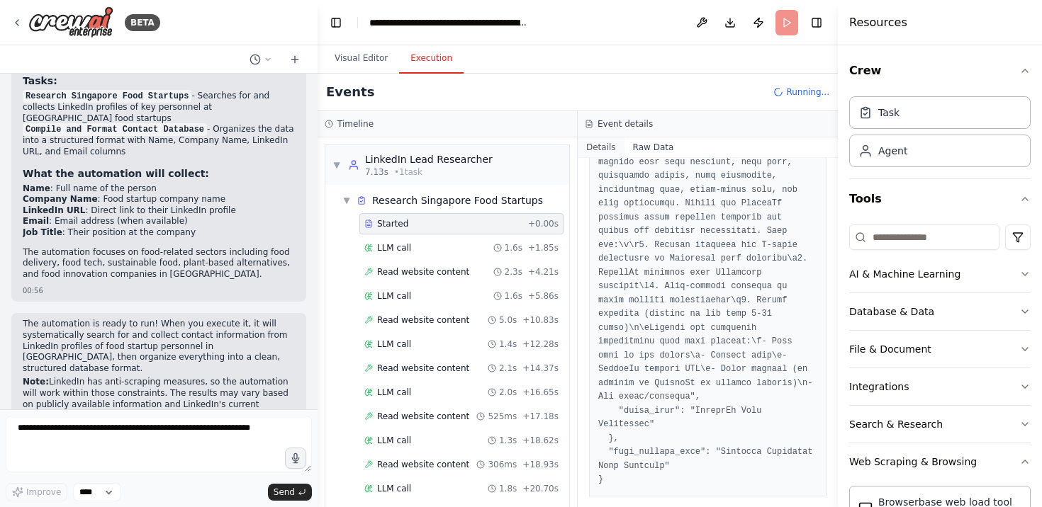
click at [610, 150] on button "Details" at bounding box center [601, 147] width 47 height 20
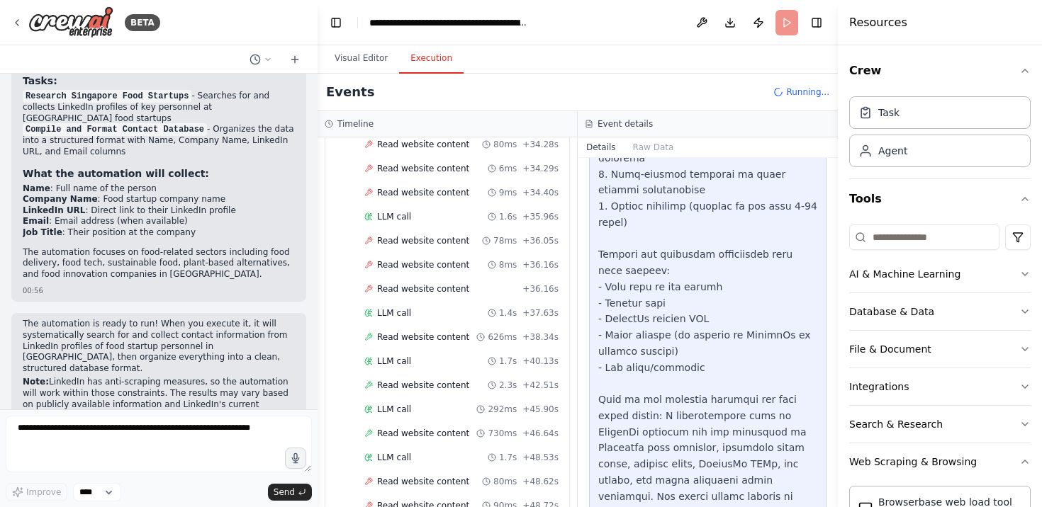
scroll to position [821, 0]
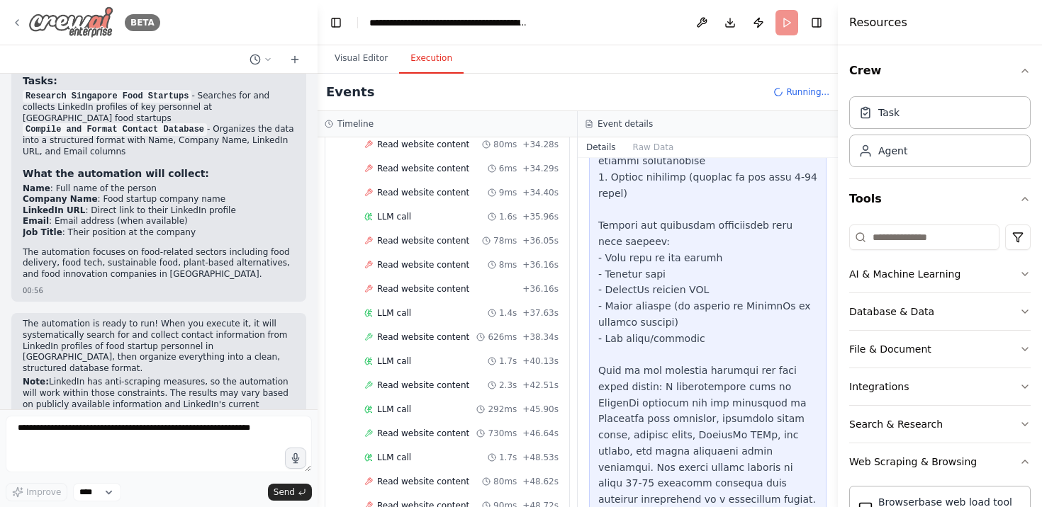
click at [20, 21] on icon at bounding box center [16, 22] width 11 height 11
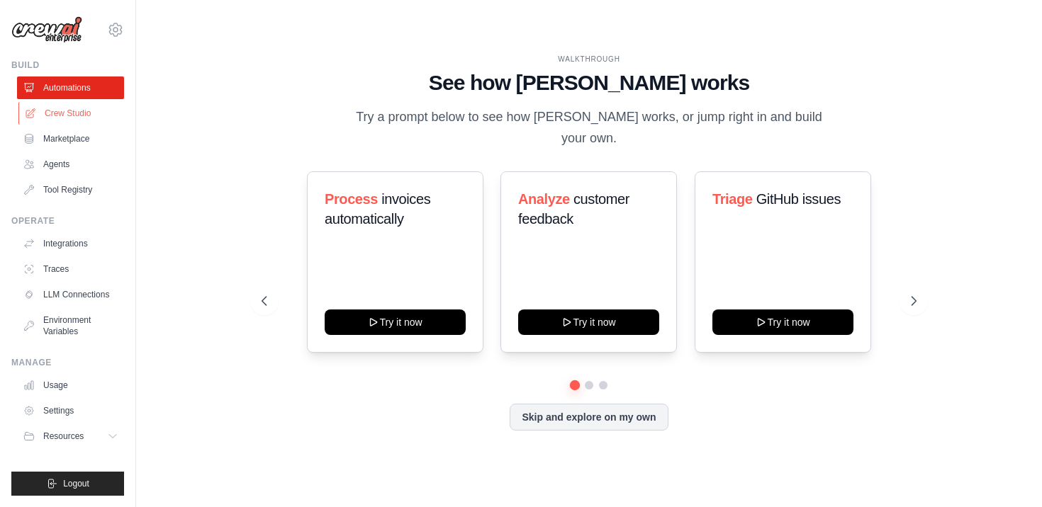
click at [64, 110] on link "Crew Studio" at bounding box center [71, 113] width 107 height 23
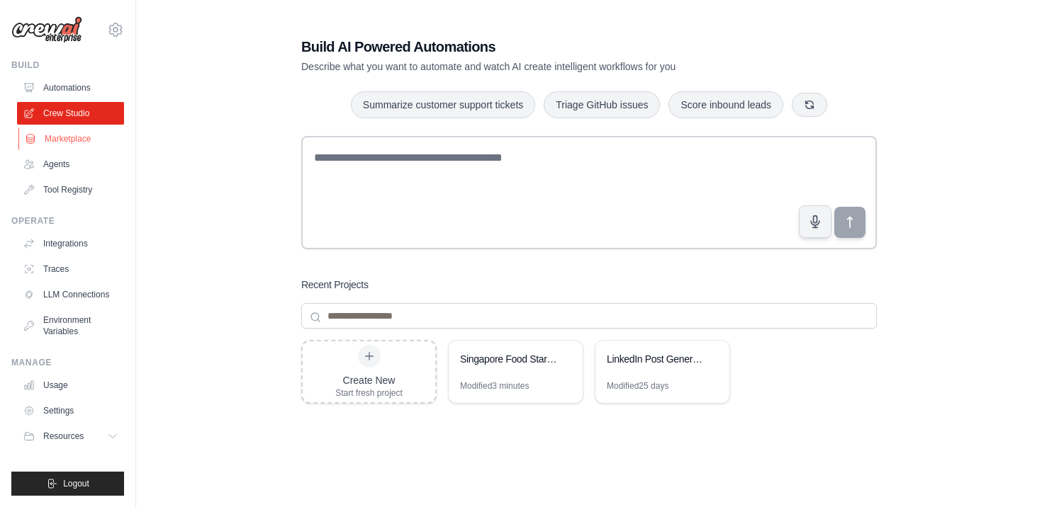
click at [72, 144] on link "Marketplace" at bounding box center [71, 139] width 107 height 23
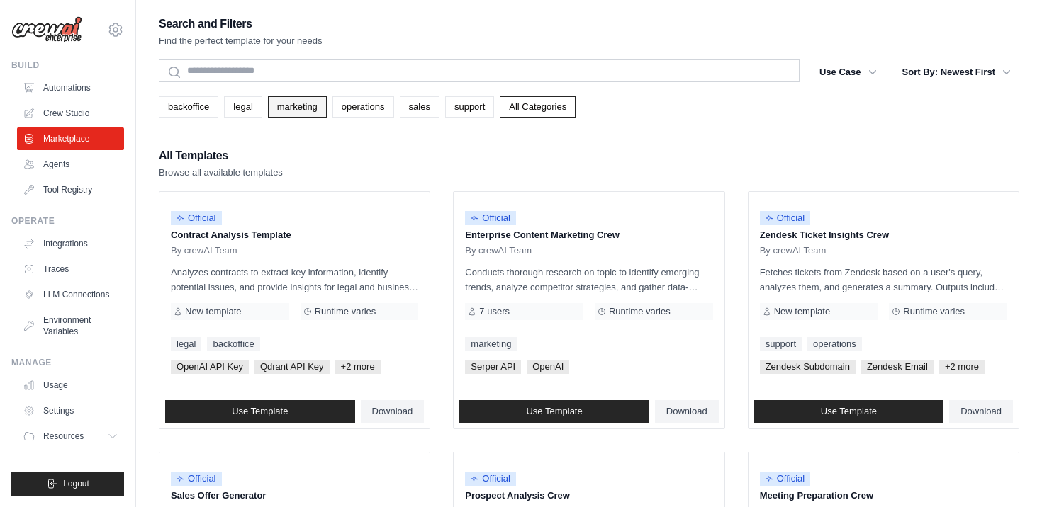
click at [303, 111] on link "marketing" at bounding box center [297, 106] width 59 height 21
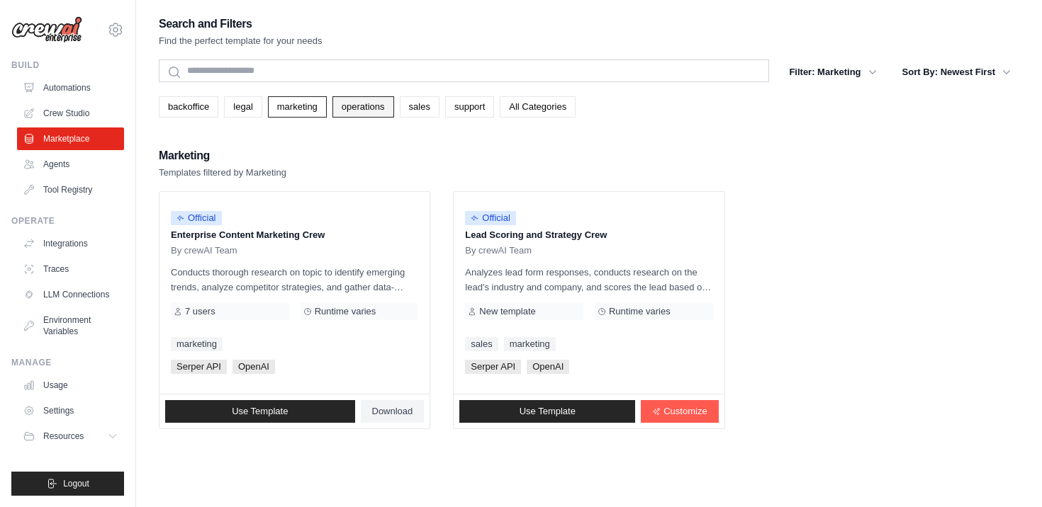
click at [355, 111] on link "operations" at bounding box center [363, 106] width 62 height 21
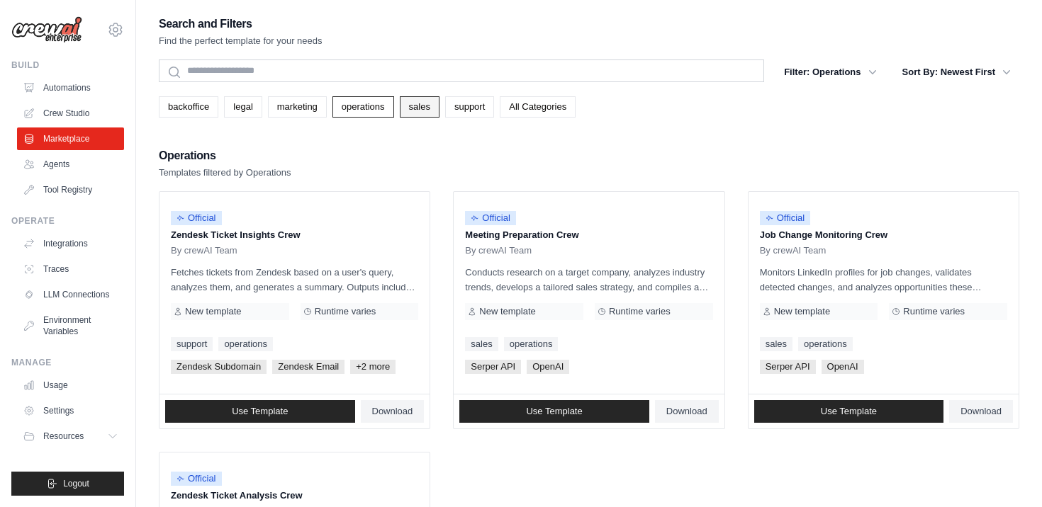
click at [422, 105] on link "sales" at bounding box center [420, 106] width 40 height 21
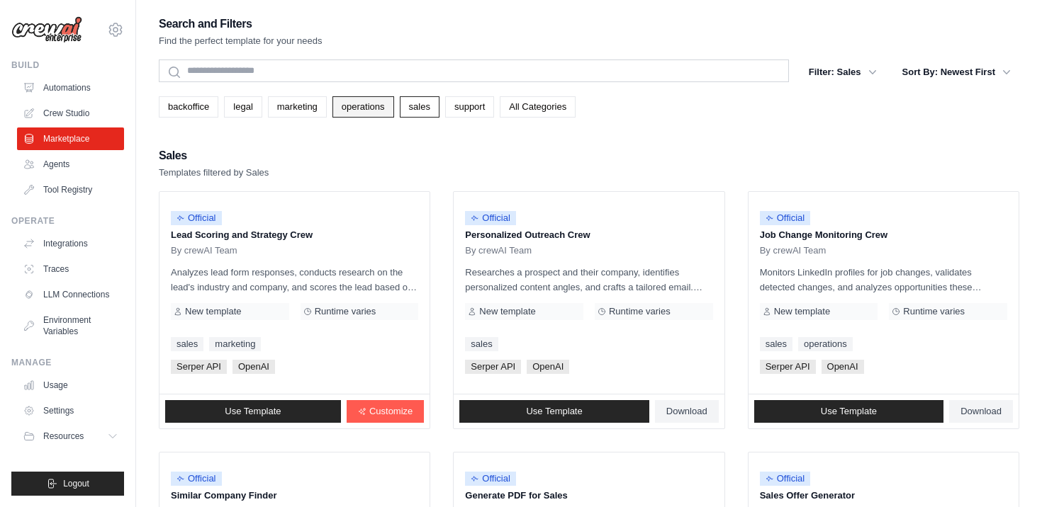
click at [364, 106] on link "operations" at bounding box center [363, 106] width 62 height 21
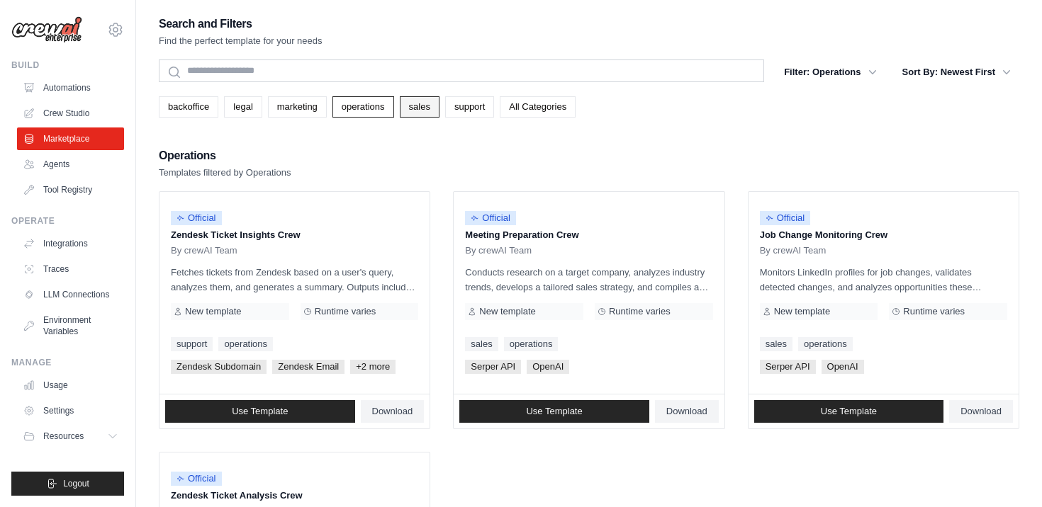
click at [422, 106] on link "sales" at bounding box center [420, 106] width 40 height 21
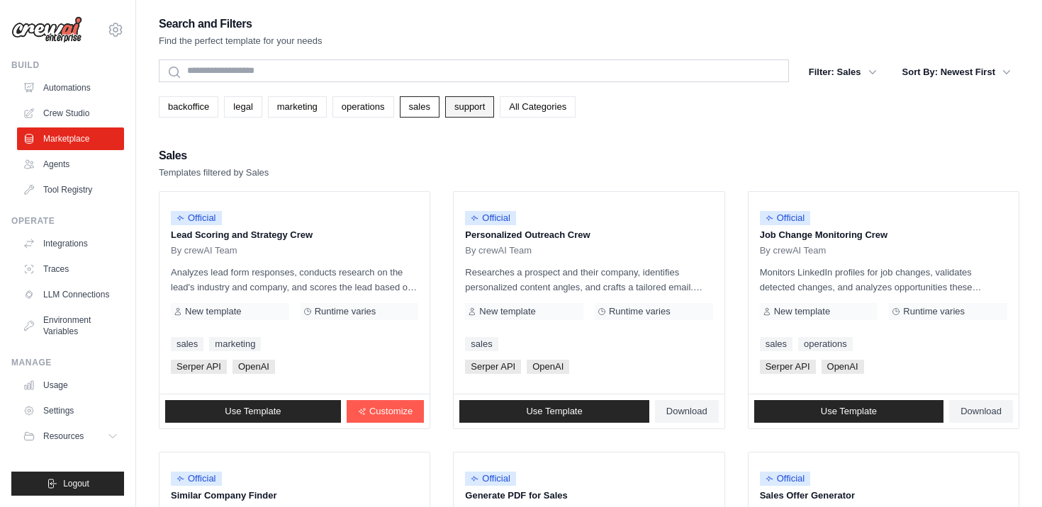
click at [471, 114] on link "support" at bounding box center [469, 106] width 49 height 21
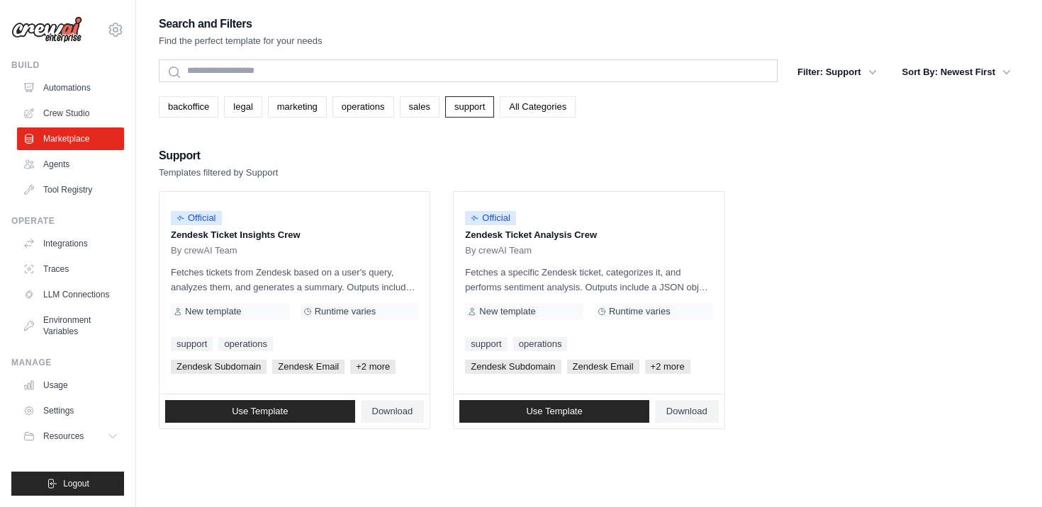
click at [535, 106] on link "All Categories" at bounding box center [538, 106] width 76 height 21
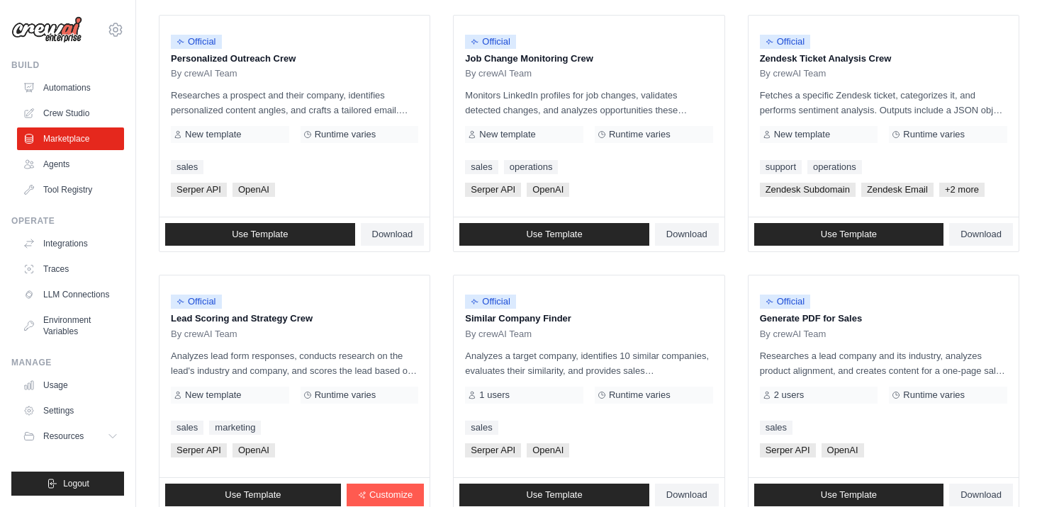
scroll to position [806, 0]
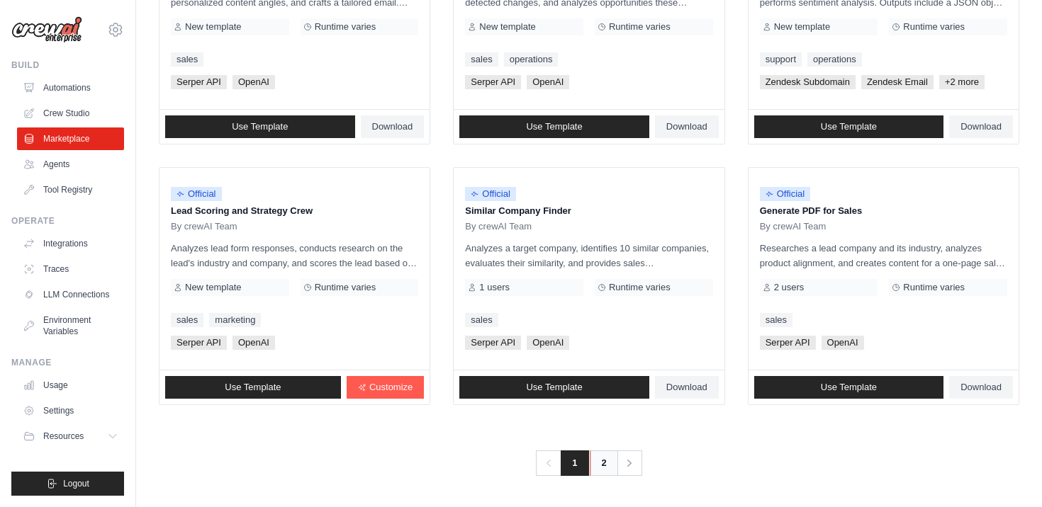
click at [607, 462] on link "2" at bounding box center [604, 464] width 28 height 26
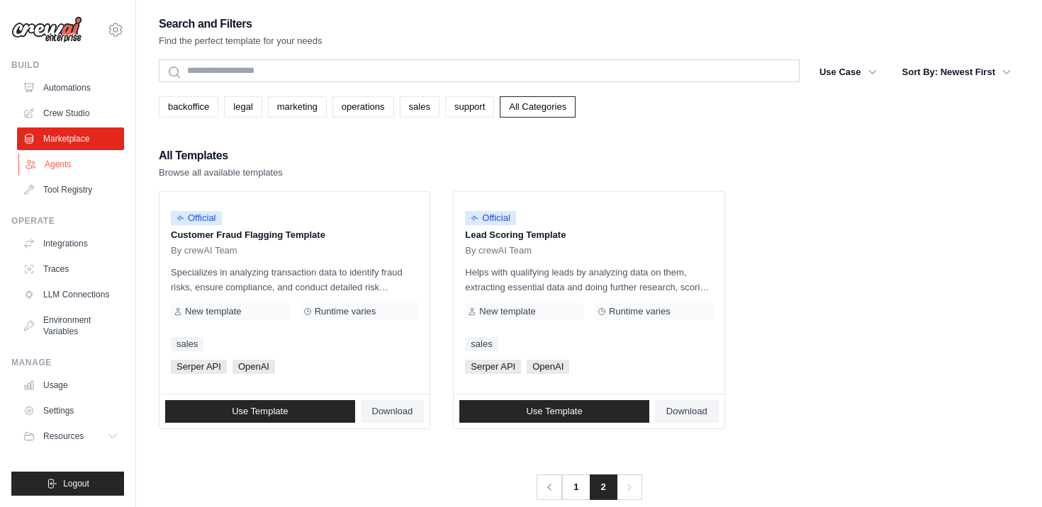
click at [50, 167] on link "Agents" at bounding box center [71, 164] width 107 height 23
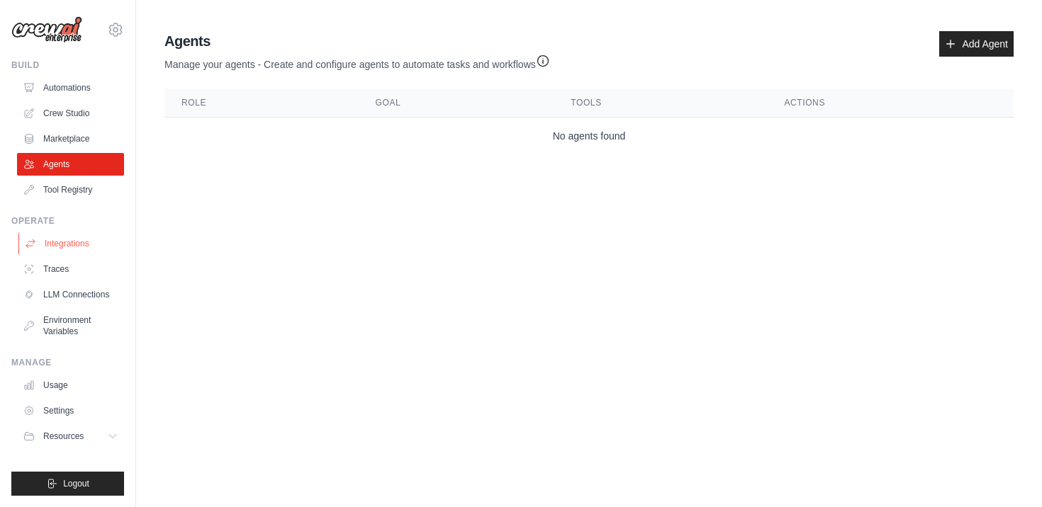
click at [69, 245] on link "Integrations" at bounding box center [71, 243] width 107 height 23
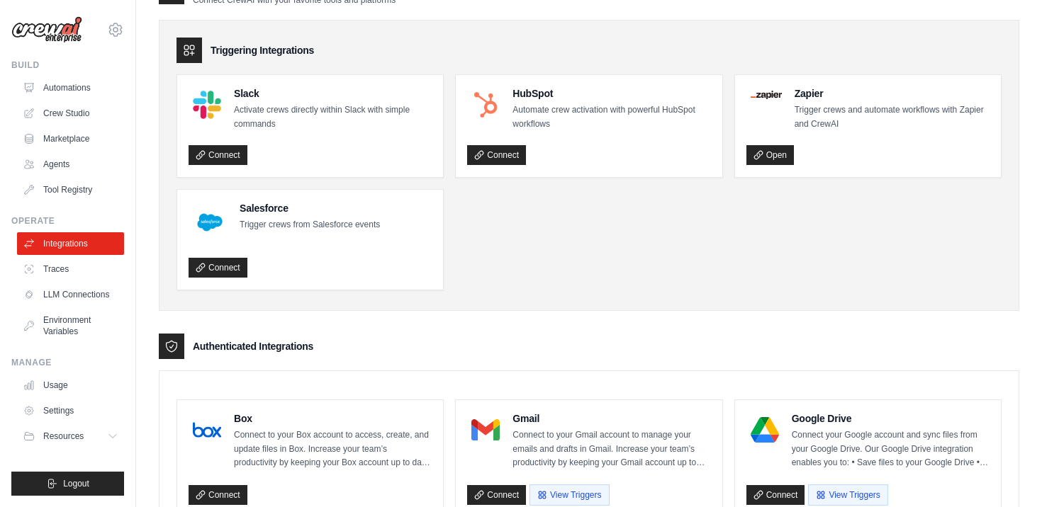
scroll to position [997, 0]
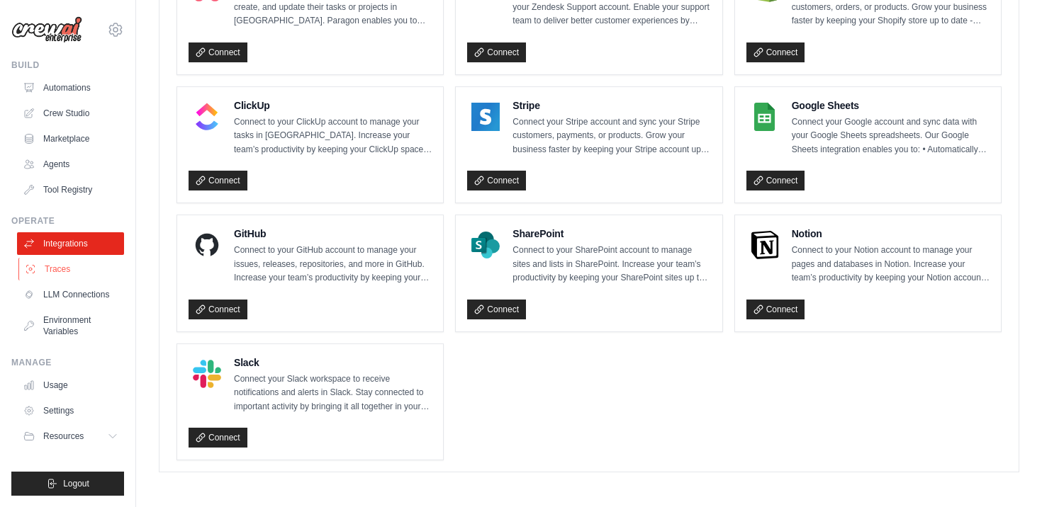
click at [83, 269] on link "Traces" at bounding box center [71, 269] width 107 height 23
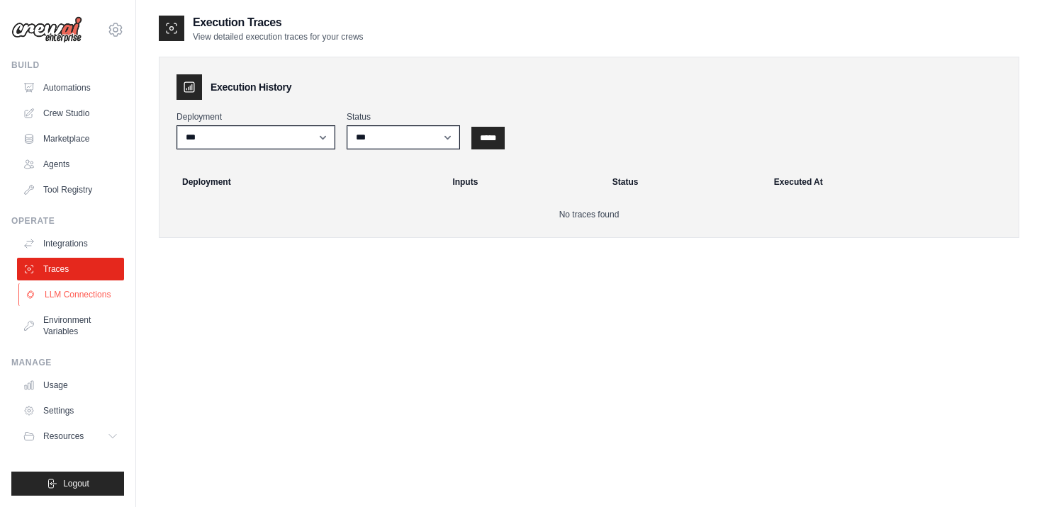
click at [84, 292] on link "LLM Connections" at bounding box center [71, 294] width 107 height 23
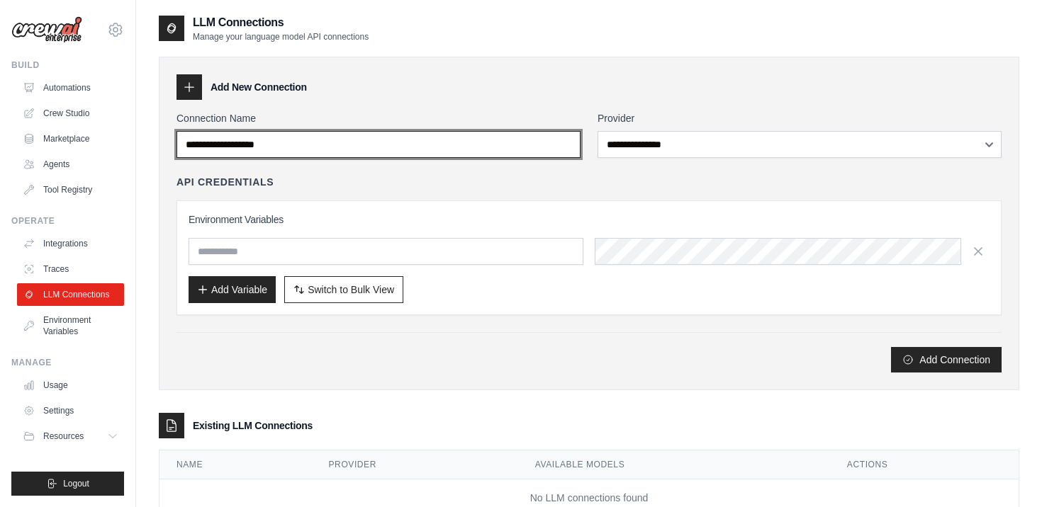
click at [291, 154] on input "Connection Name" at bounding box center [378, 144] width 404 height 27
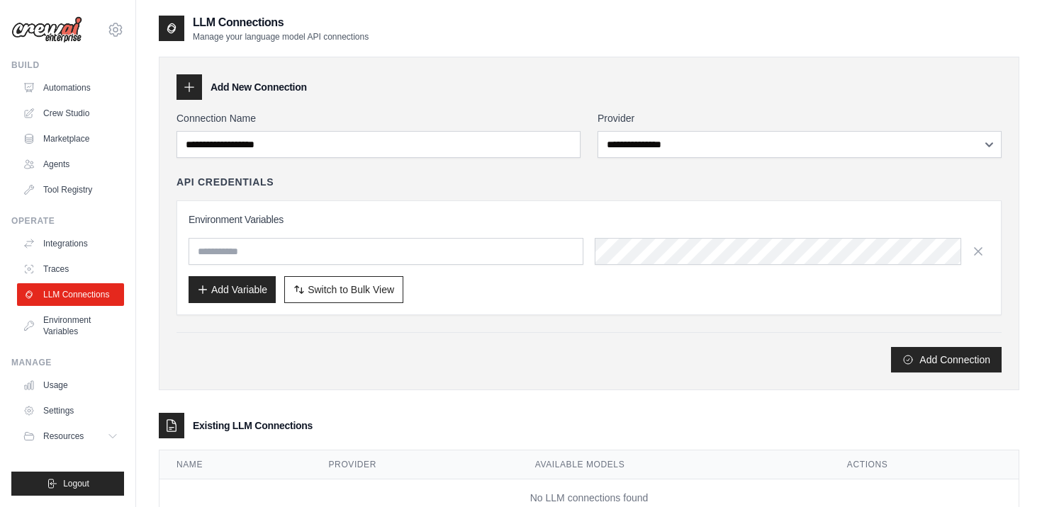
click at [353, 99] on div "Add New Connection" at bounding box center [588, 87] width 825 height 26
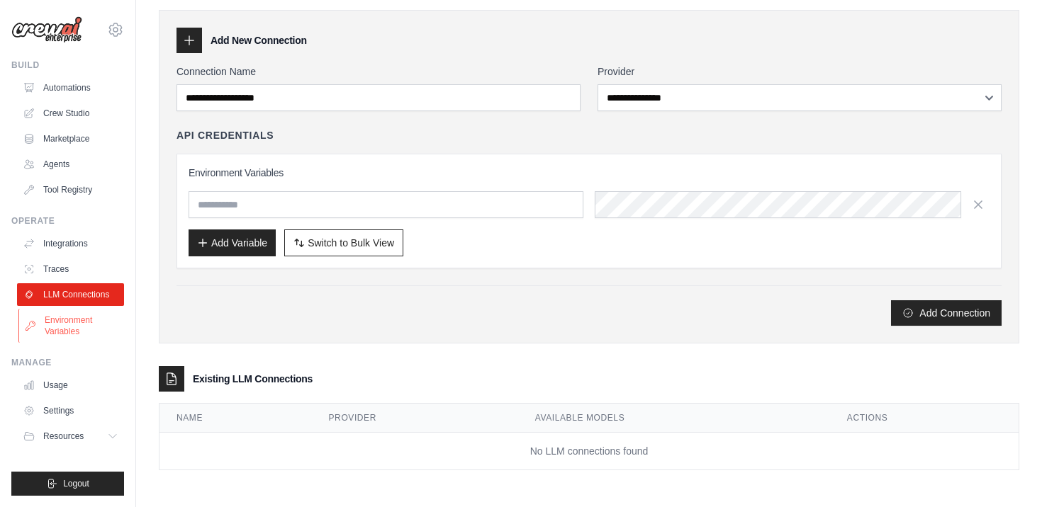
click at [94, 327] on link "Environment Variables" at bounding box center [71, 326] width 107 height 34
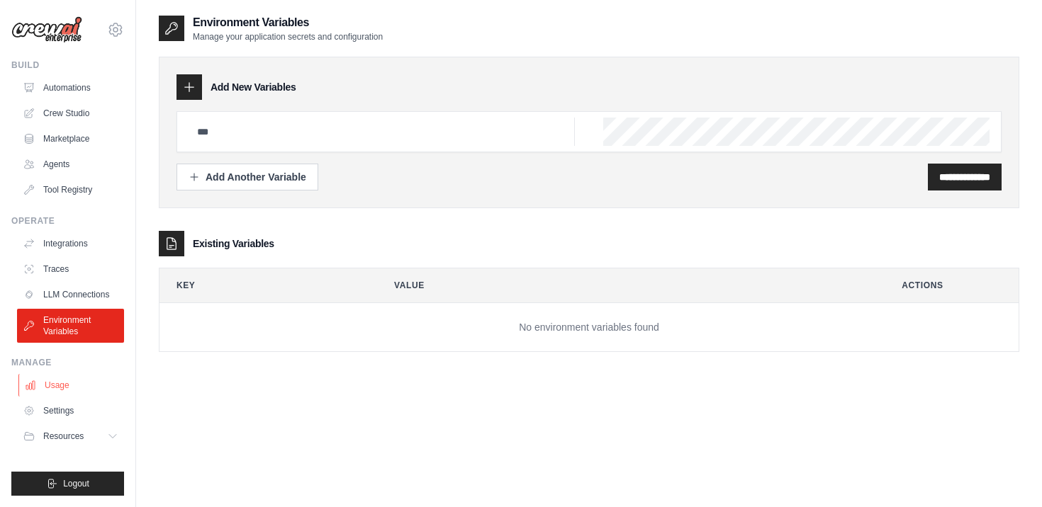
click at [55, 382] on link "Usage" at bounding box center [71, 385] width 107 height 23
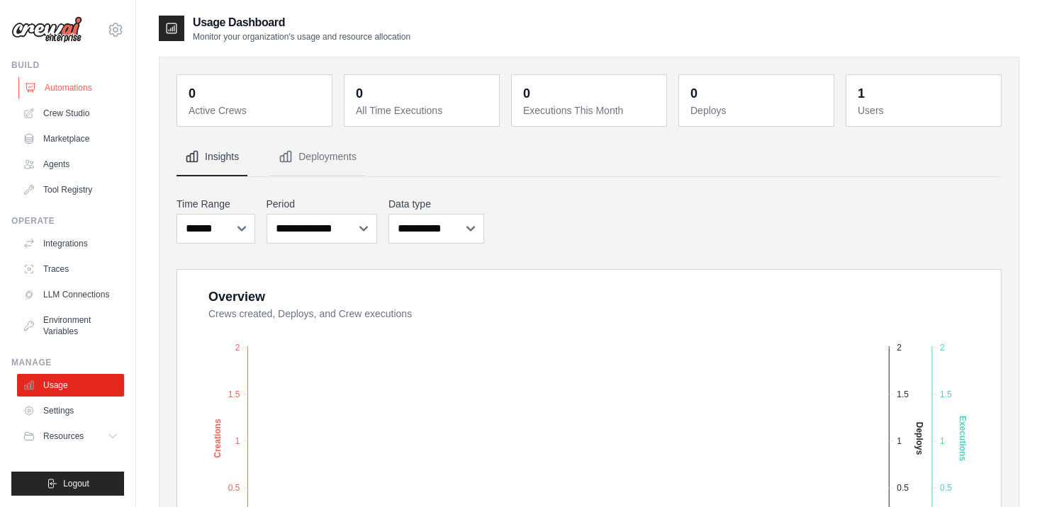
click at [69, 89] on link "Automations" at bounding box center [71, 88] width 107 height 23
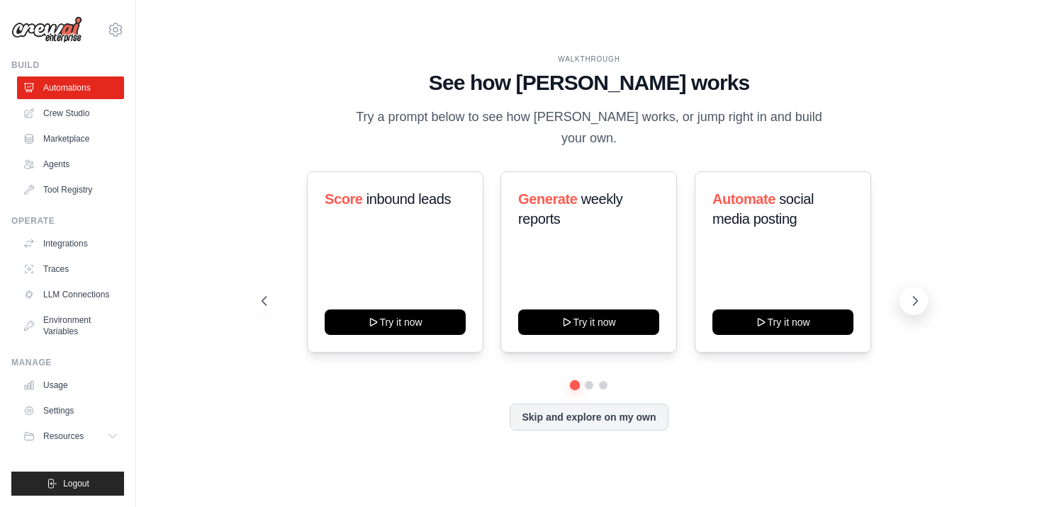
click at [916, 294] on icon at bounding box center [915, 301] width 14 height 14
click at [262, 294] on icon at bounding box center [263, 301] width 14 height 14
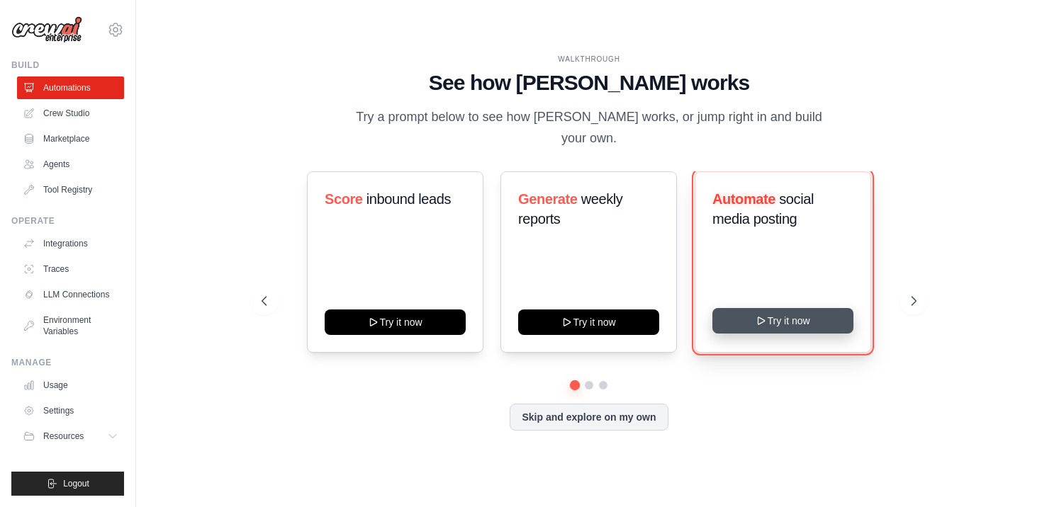
click at [808, 317] on button "Try it now" at bounding box center [782, 321] width 141 height 26
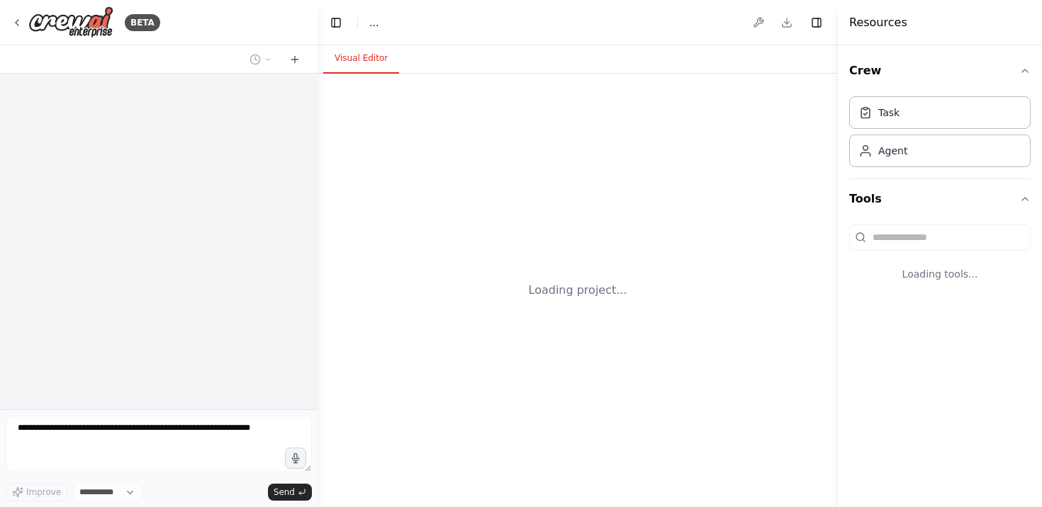
select select "****"
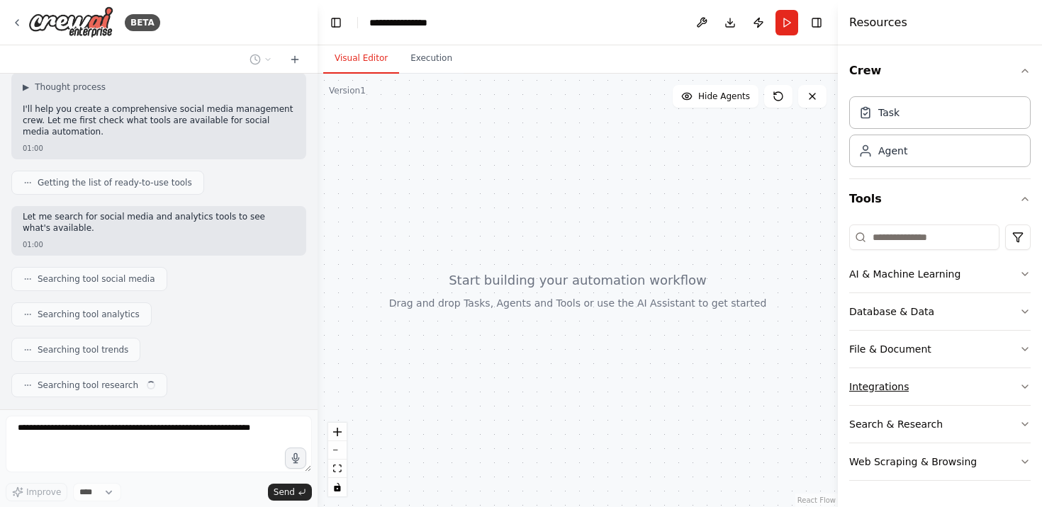
scroll to position [130, 0]
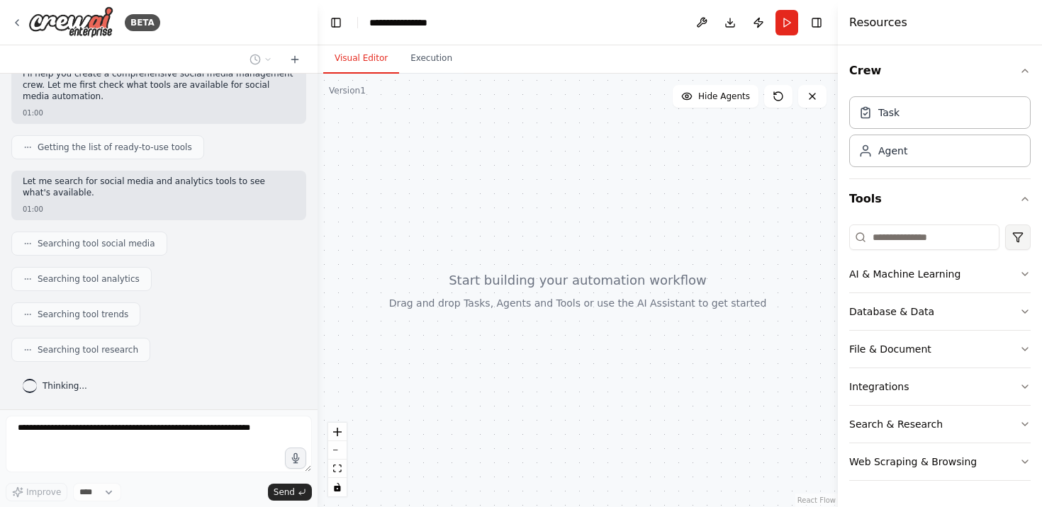
click at [1024, 235] on html "**********" at bounding box center [521, 253] width 1042 height 507
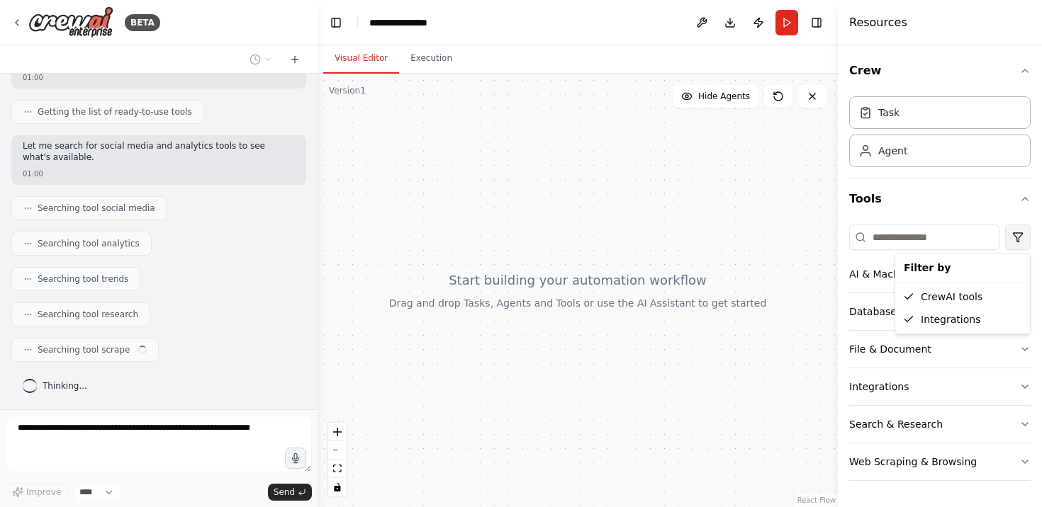
click at [1024, 235] on html "**********" at bounding box center [521, 253] width 1042 height 507
click at [996, 270] on button "AI & Machine Learning" at bounding box center [939, 274] width 181 height 37
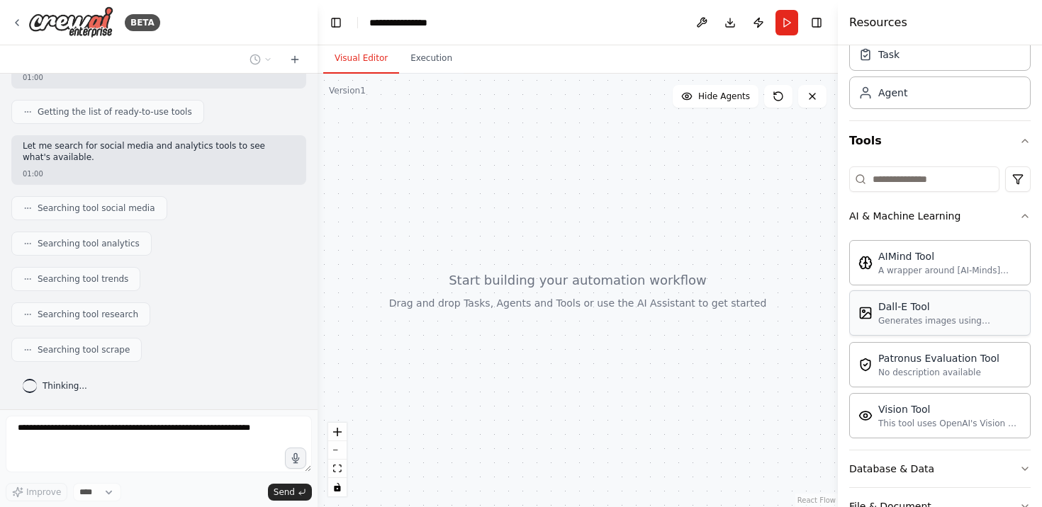
scroll to position [54, 0]
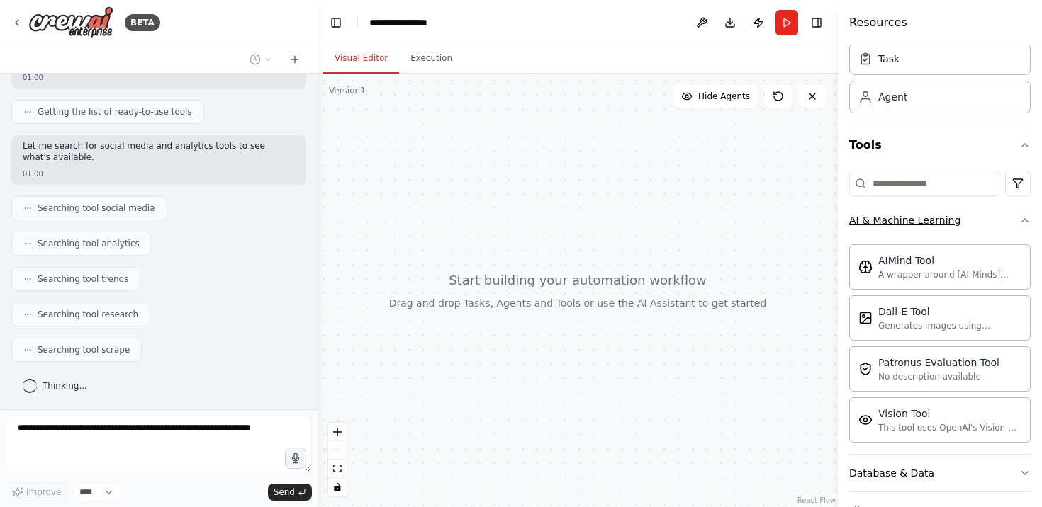
click at [1022, 224] on icon "button" at bounding box center [1024, 220] width 11 height 11
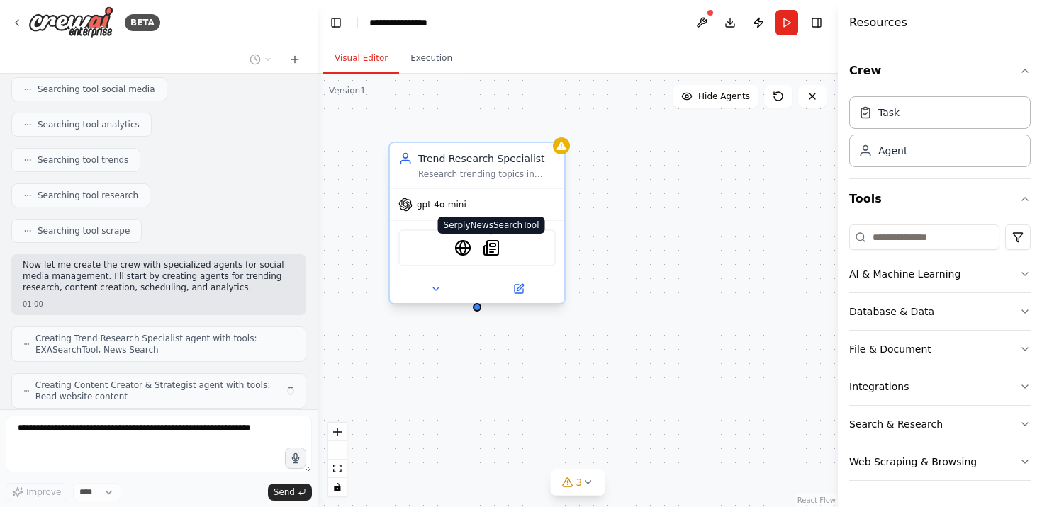
scroll to position [332, 0]
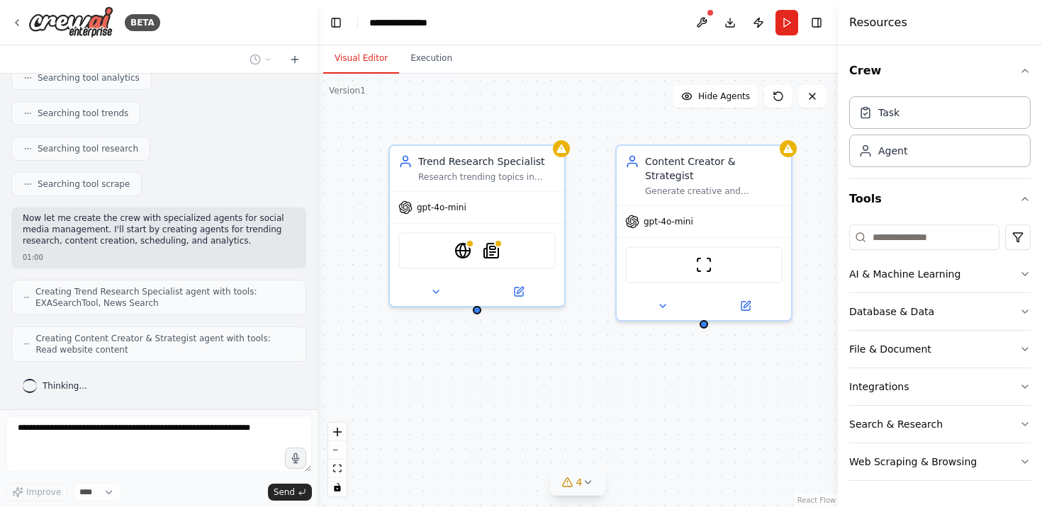
click at [590, 492] on button "4" at bounding box center [578, 483] width 55 height 26
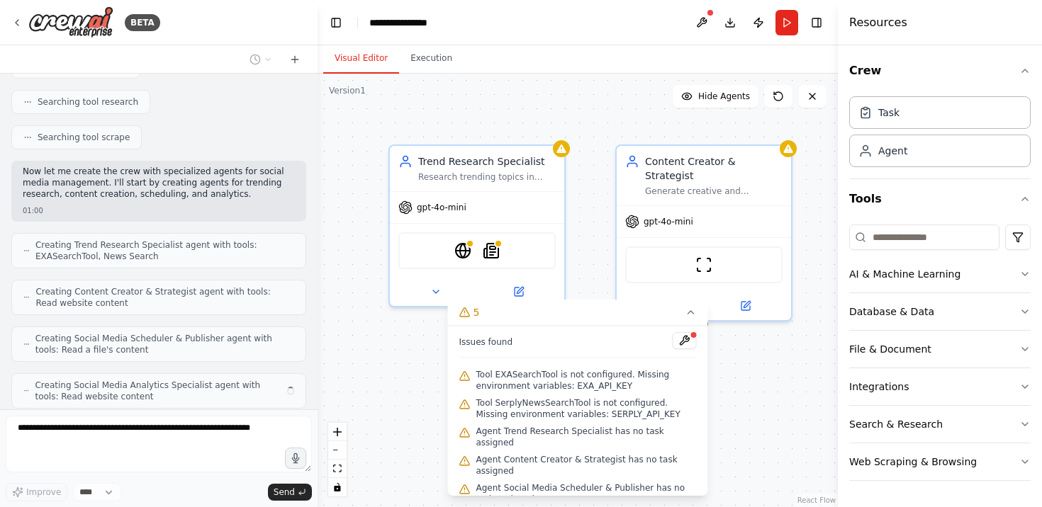
scroll to position [425, 0]
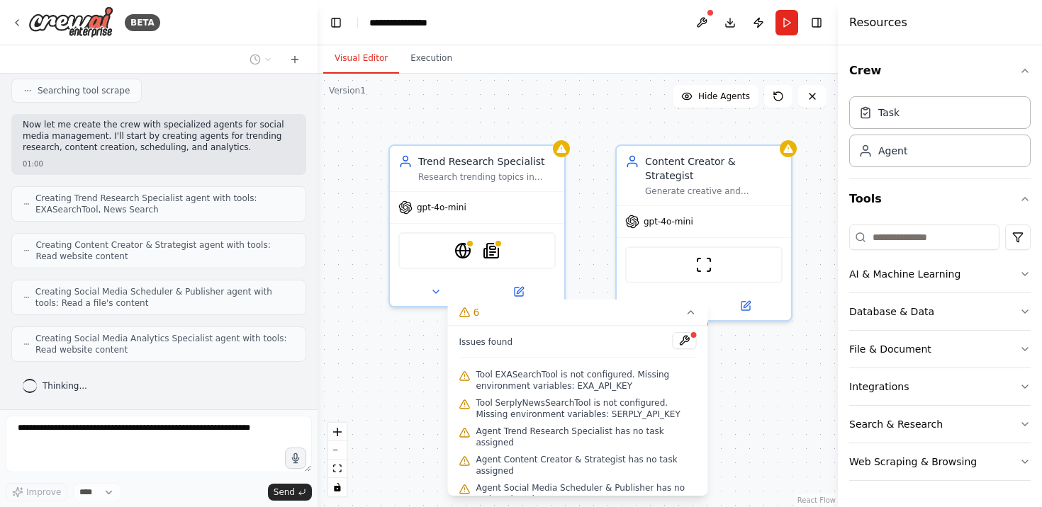
click at [748, 394] on div "Trend Research Specialist Research trending topics in {industry} and identify v…" at bounding box center [578, 291] width 520 height 434
click at [563, 381] on span "Tool EXASearchTool is not configured. Missing environment variables: EXA_API_KEY" at bounding box center [586, 380] width 220 height 23
click at [684, 342] on button at bounding box center [685, 340] width 24 height 17
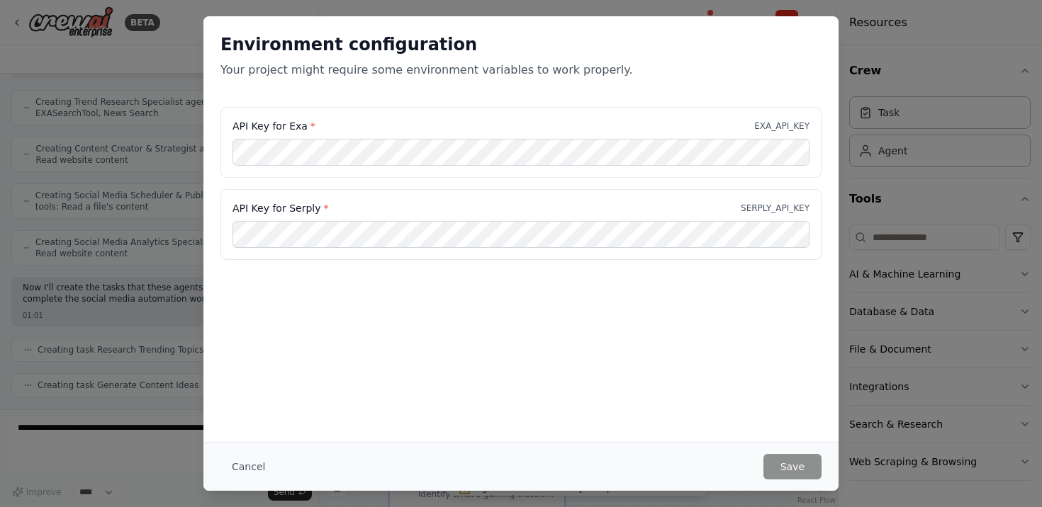
scroll to position [557, 0]
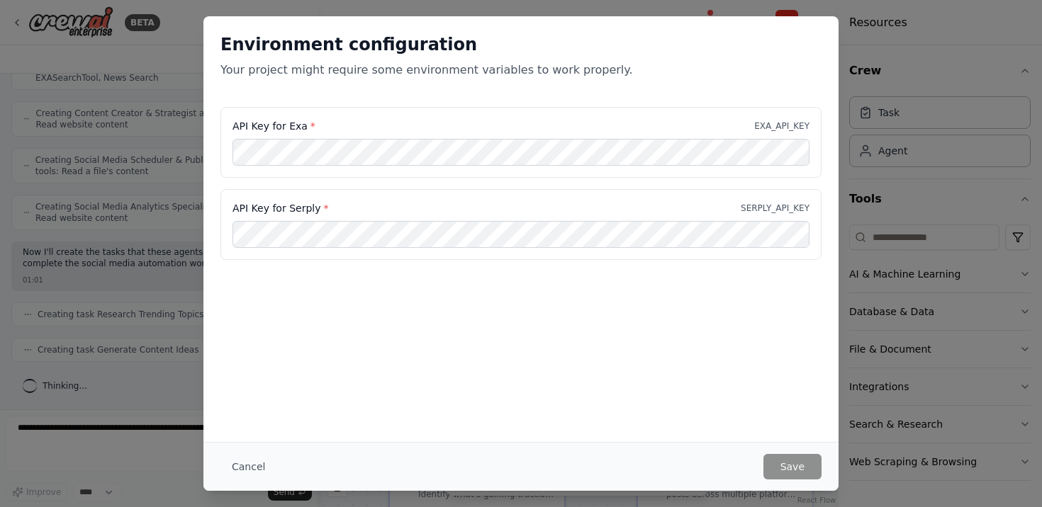
click at [744, 309] on div "Environment configuration Your project might require some environment variables…" at bounding box center [520, 229] width 635 height 426
click at [252, 473] on button "Cancel" at bounding box center [248, 467] width 56 height 26
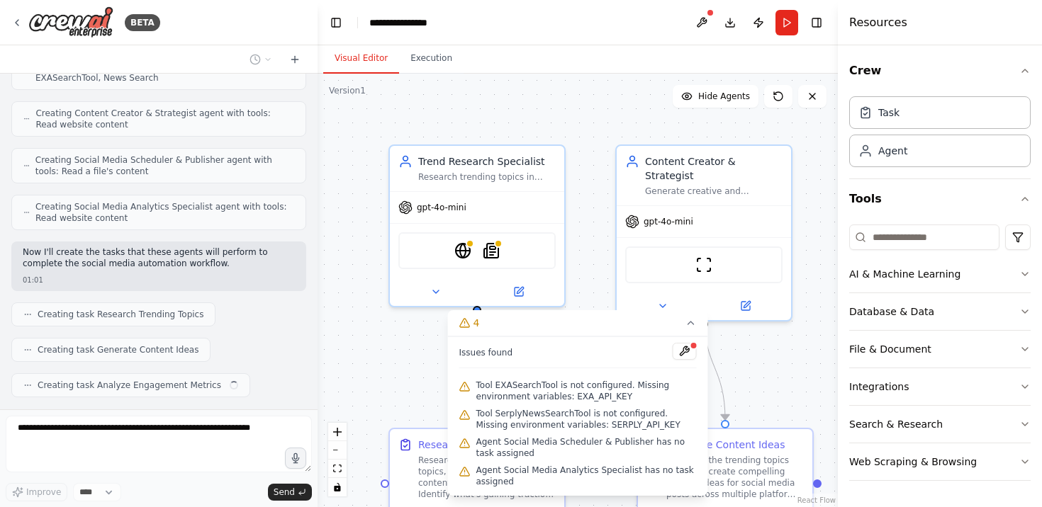
scroll to position [593, 0]
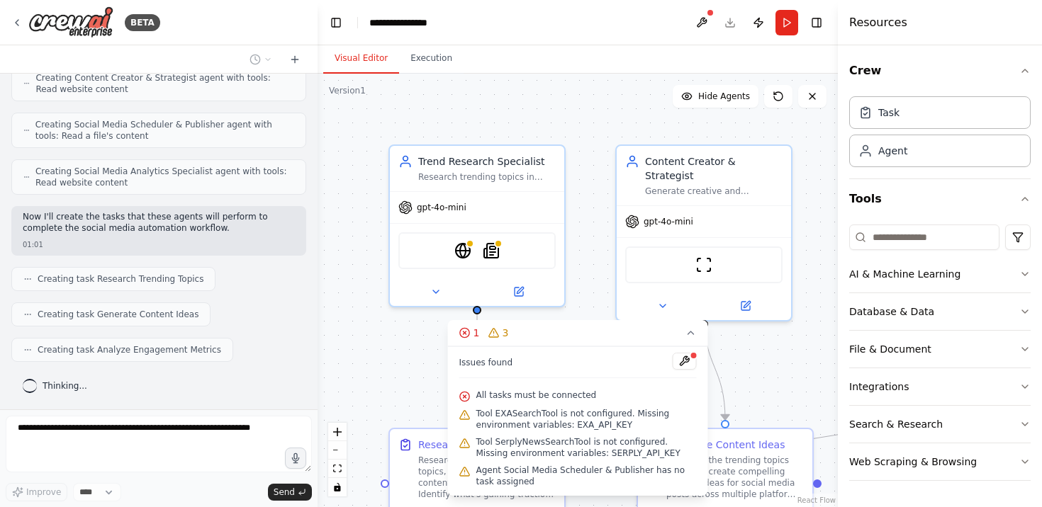
click at [778, 364] on div ".deletable-edge-delete-btn { width: 20px; height: 20px; border: 0px solid #ffff…" at bounding box center [578, 291] width 520 height 434
click at [692, 334] on icon at bounding box center [691, 333] width 6 height 3
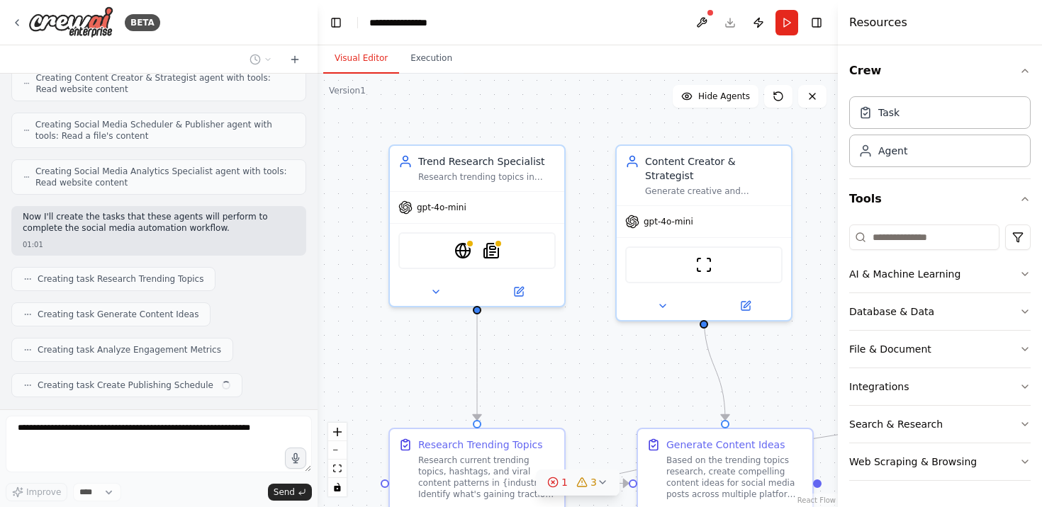
scroll to position [628, 0]
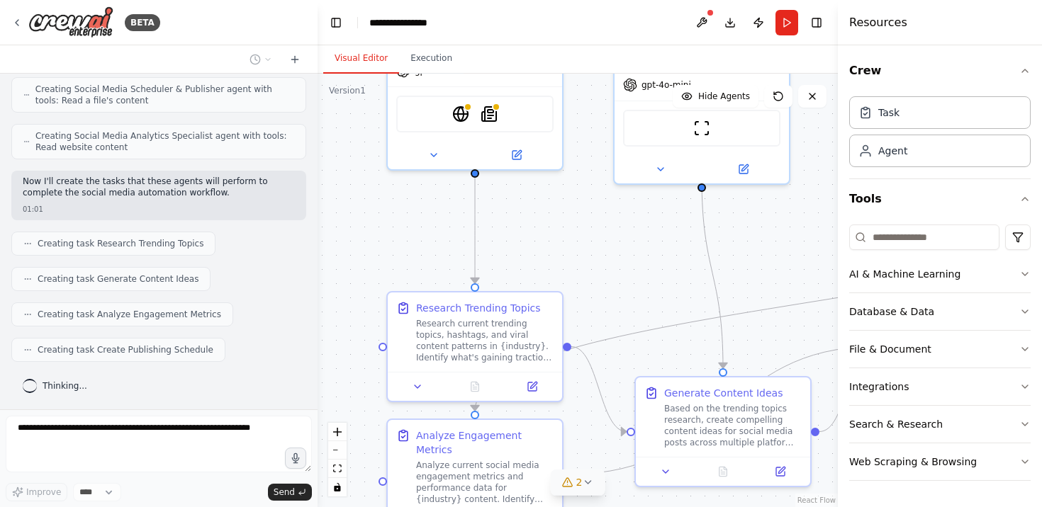
drag, startPoint x: 632, startPoint y: 375, endPoint x: 629, endPoint y: 228, distance: 147.4
click at [629, 228] on div ".deletable-edge-delete-btn { width: 20px; height: 20px; border: 0px solid #ffff…" at bounding box center [578, 291] width 520 height 434
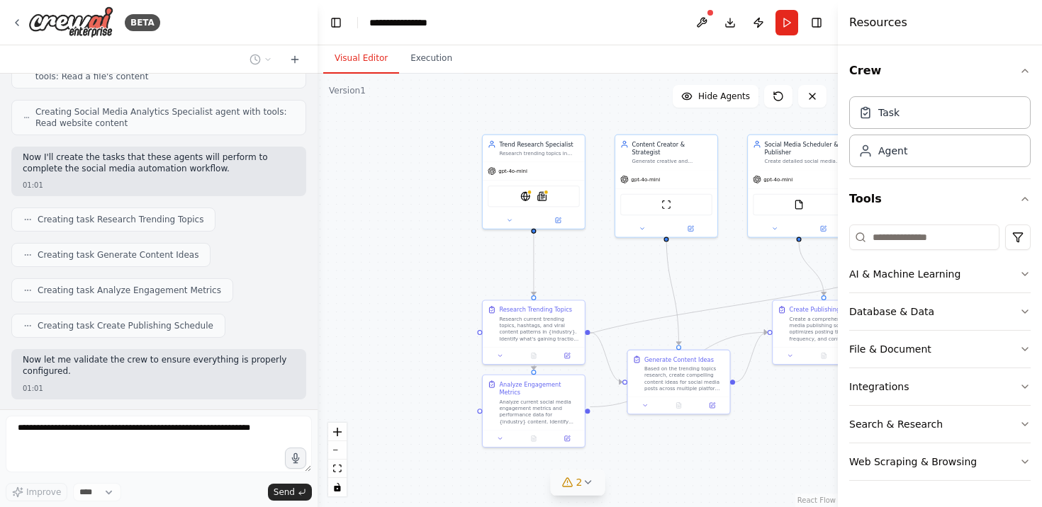
scroll to position [724, 0]
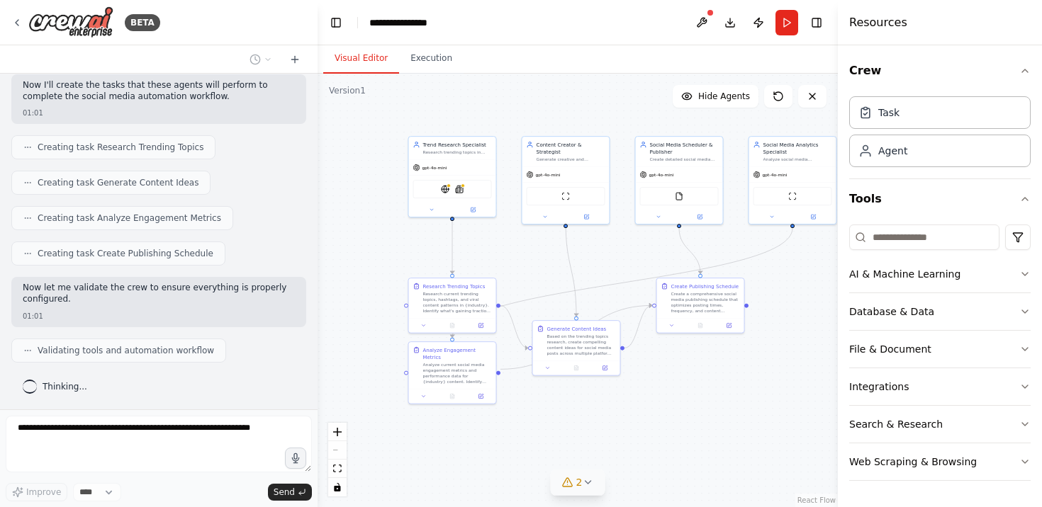
drag, startPoint x: 713, startPoint y: 298, endPoint x: 619, endPoint y: 272, distance: 97.2
click at [619, 272] on div ".deletable-edge-delete-btn { width: 20px; height: 20px; border: 0px solid #ffff…" at bounding box center [578, 291] width 520 height 434
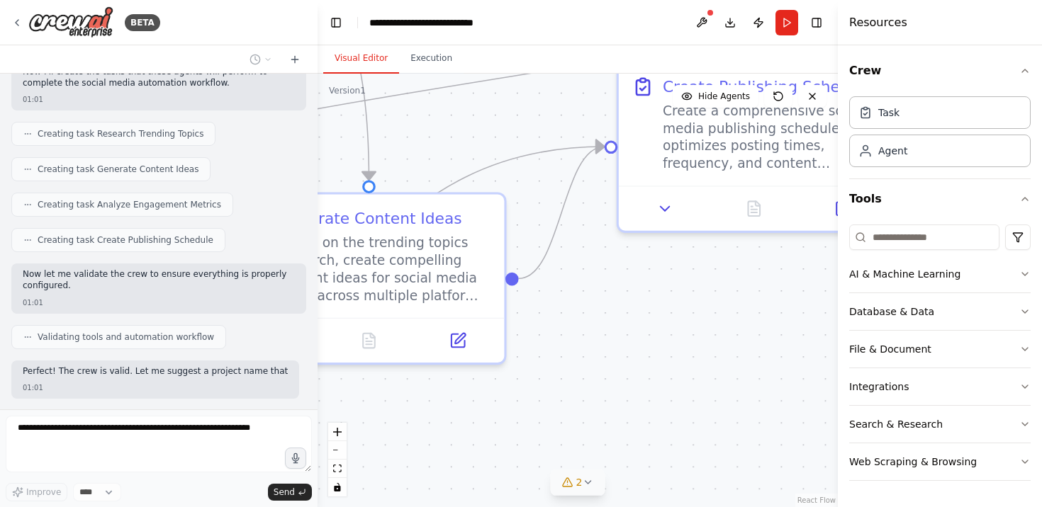
scroll to position [821, 0]
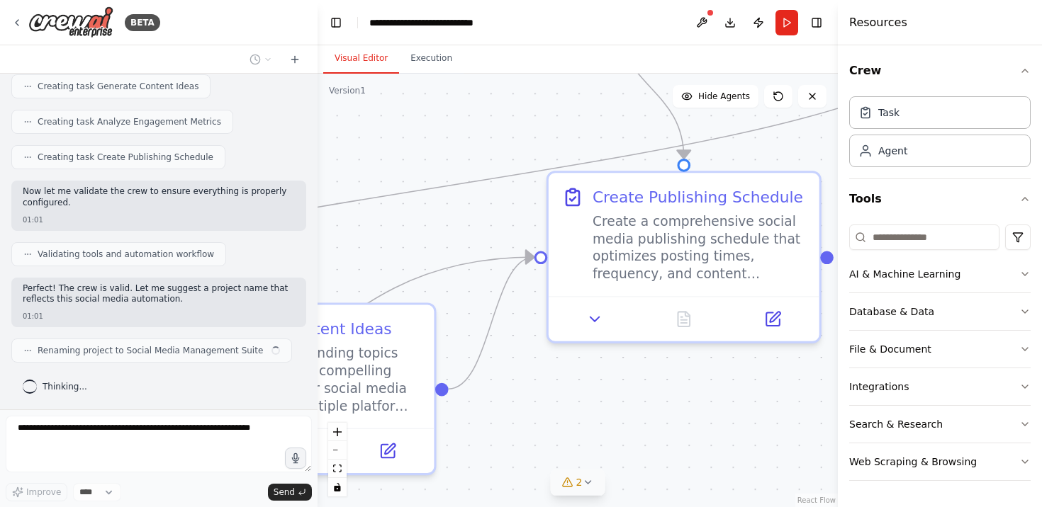
drag, startPoint x: 687, startPoint y: 367, endPoint x: 617, endPoint y: 478, distance: 131.5
click at [617, 478] on div ".deletable-edge-delete-btn { width: 20px; height: 20px; border: 0px solid #ffff…" at bounding box center [578, 291] width 520 height 434
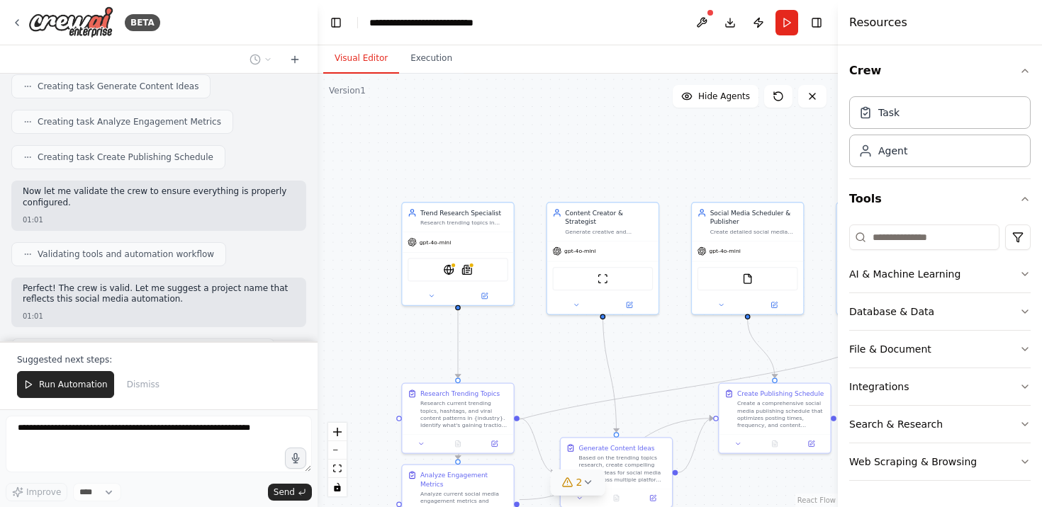
drag, startPoint x: 503, startPoint y: 338, endPoint x: 634, endPoint y: 370, distance: 134.9
click at [634, 370] on div ".deletable-edge-delete-btn { width: 20px; height: 20px; border: 0px solid #ffff…" at bounding box center [578, 291] width 520 height 434
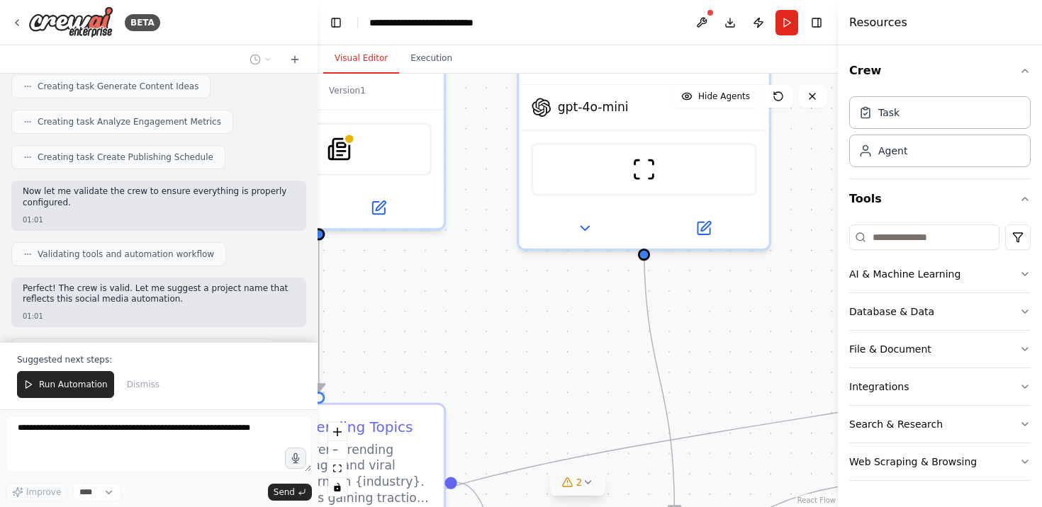
drag, startPoint x: 500, startPoint y: 344, endPoint x: 672, endPoint y: 370, distance: 173.5
click at [672, 370] on div ".deletable-edge-delete-btn { width: 20px; height: 20px; border: 0px solid #ffff…" at bounding box center [578, 291] width 520 height 434
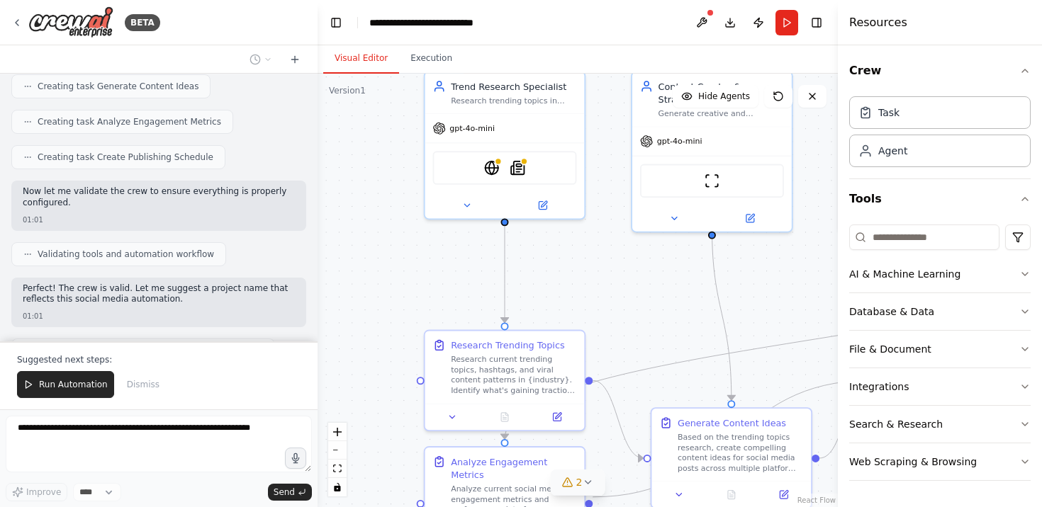
drag, startPoint x: 588, startPoint y: 310, endPoint x: 588, endPoint y: 173, distance: 136.8
click at [588, 173] on div ".deletable-edge-delete-btn { width: 20px; height: 20px; border: 0px solid #ffff…" at bounding box center [578, 291] width 520 height 434
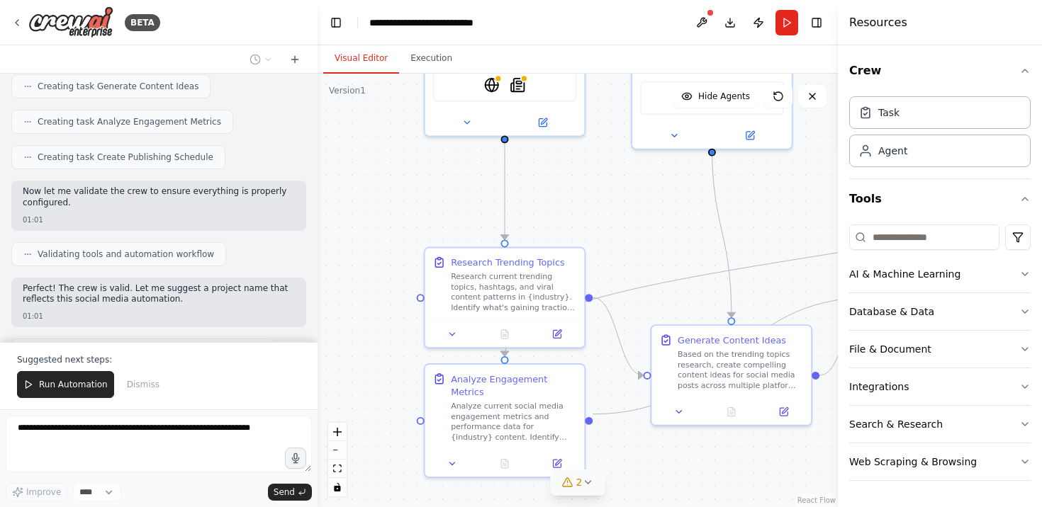
drag, startPoint x: 595, startPoint y: 278, endPoint x: 595, endPoint y: 190, distance: 87.9
click at [595, 191] on div ".deletable-edge-delete-btn { width: 20px; height: 20px; border: 0px solid #ffff…" at bounding box center [578, 291] width 520 height 434
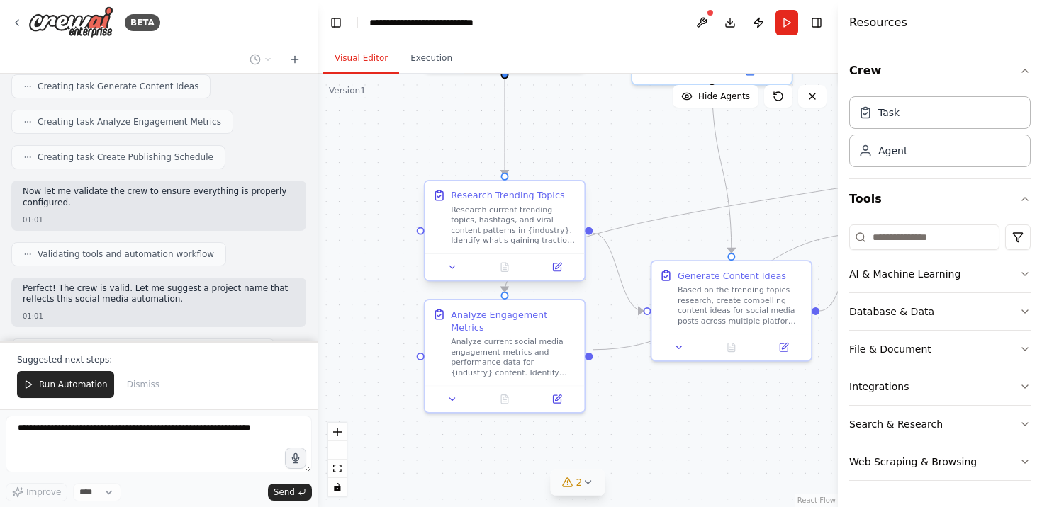
click at [528, 227] on div "Research current trending topics, hashtags, and viral content patterns in {indu…" at bounding box center [513, 225] width 125 height 41
click at [558, 268] on icon at bounding box center [557, 268] width 8 height 8
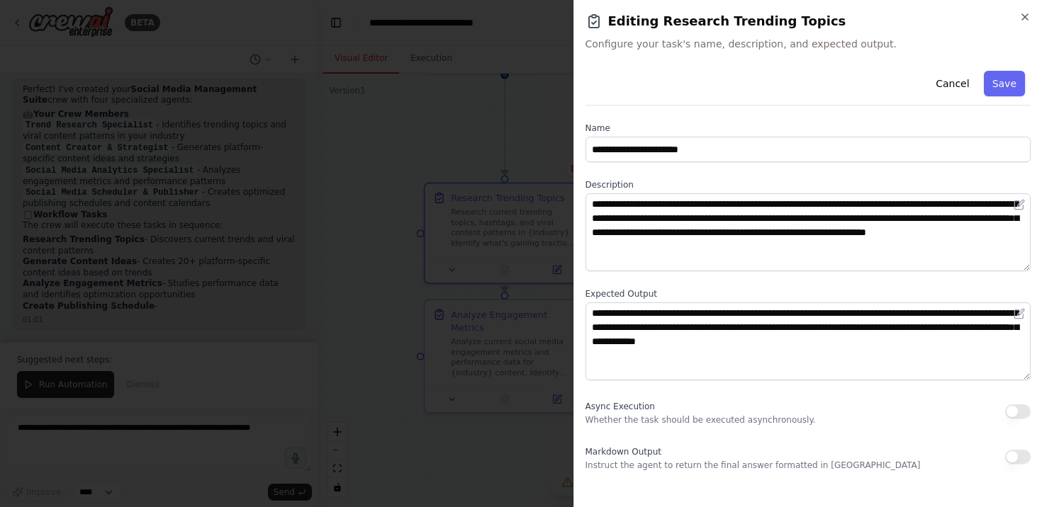
click at [435, 108] on div at bounding box center [521, 253] width 1042 height 507
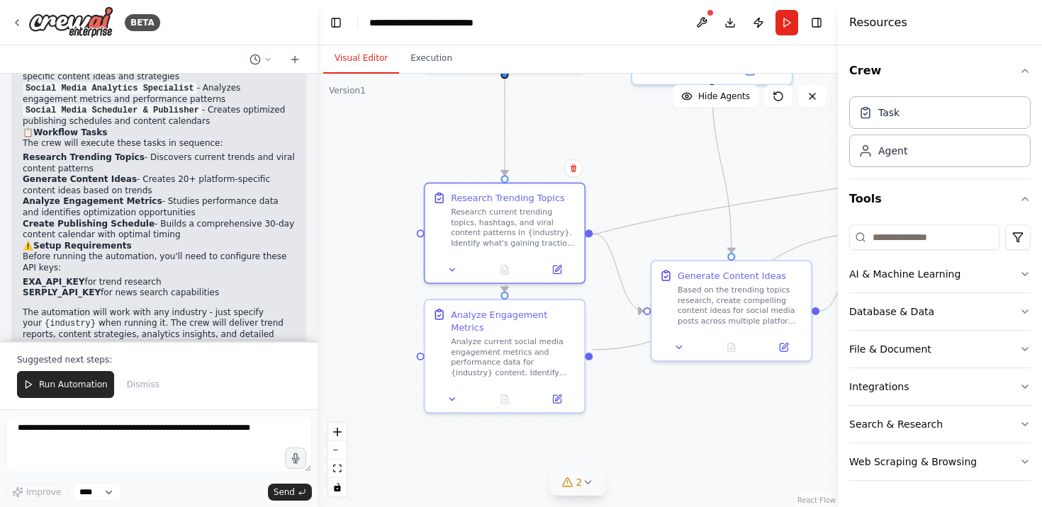
scroll to position [1200, 0]
drag, startPoint x: 213, startPoint y: 289, endPoint x: 18, endPoint y: 290, distance: 194.2
click at [18, 290] on div "Perfect! I've created your Social Media Management Suite crew with four special…" at bounding box center [158, 190] width 295 height 391
copy li "SERPLY_API_KEY for news search capabilities"
click at [16, 19] on icon at bounding box center [16, 22] width 11 height 11
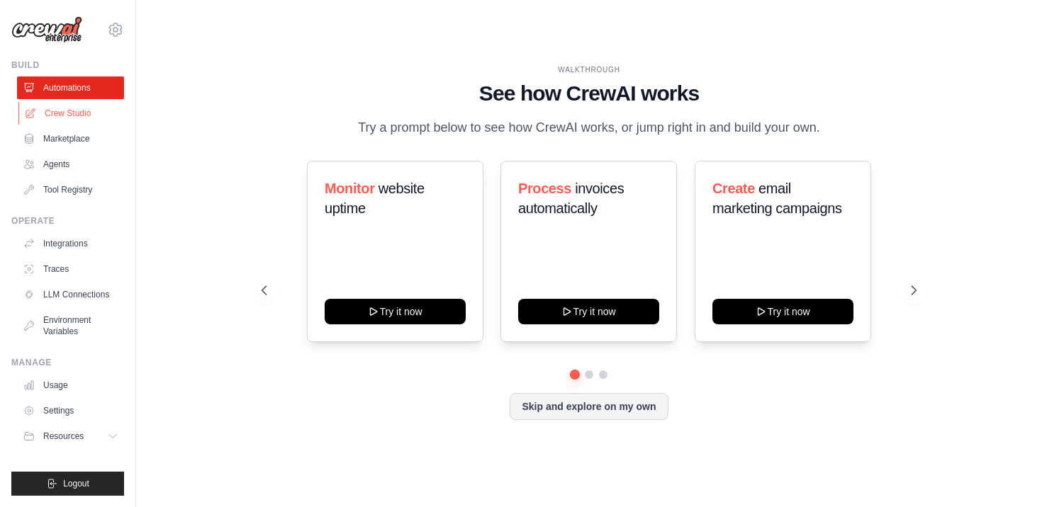
click at [82, 111] on link "Crew Studio" at bounding box center [71, 113] width 107 height 23
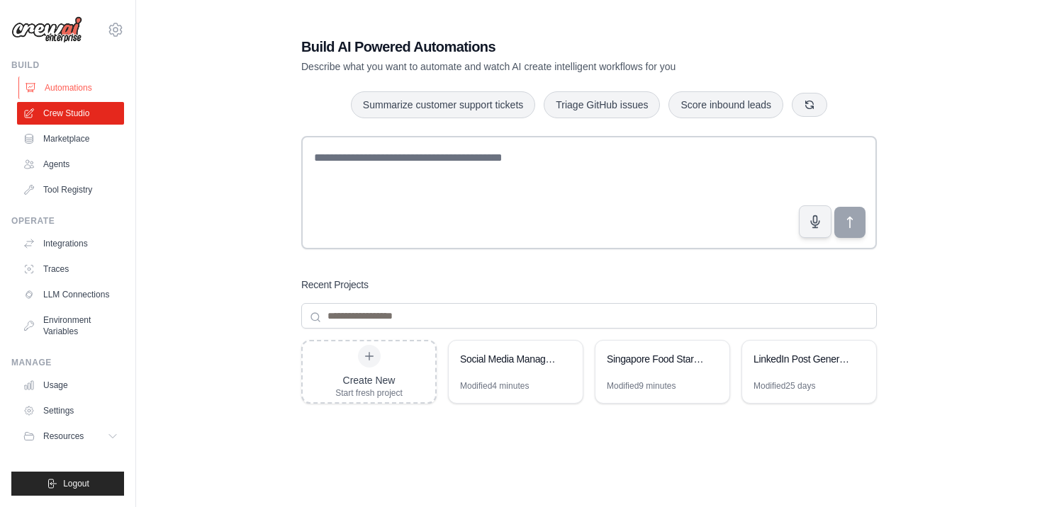
click at [72, 87] on link "Automations" at bounding box center [71, 88] width 107 height 23
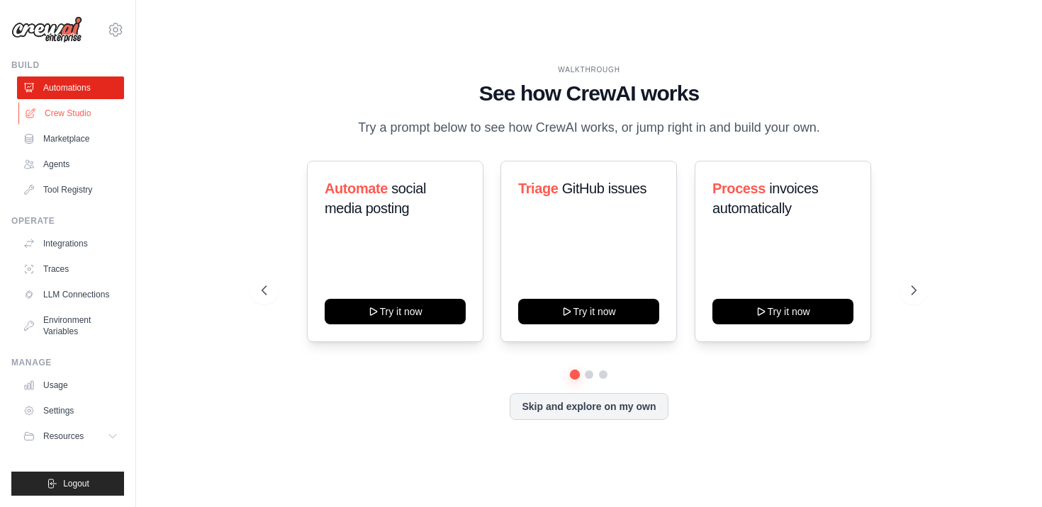
click at [69, 110] on link "Crew Studio" at bounding box center [71, 113] width 107 height 23
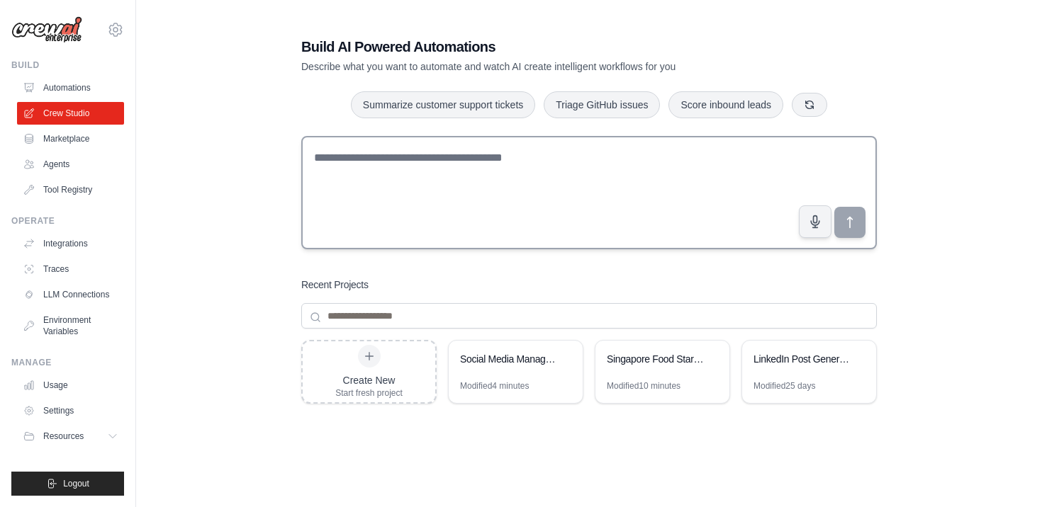
scroll to position [96, 0]
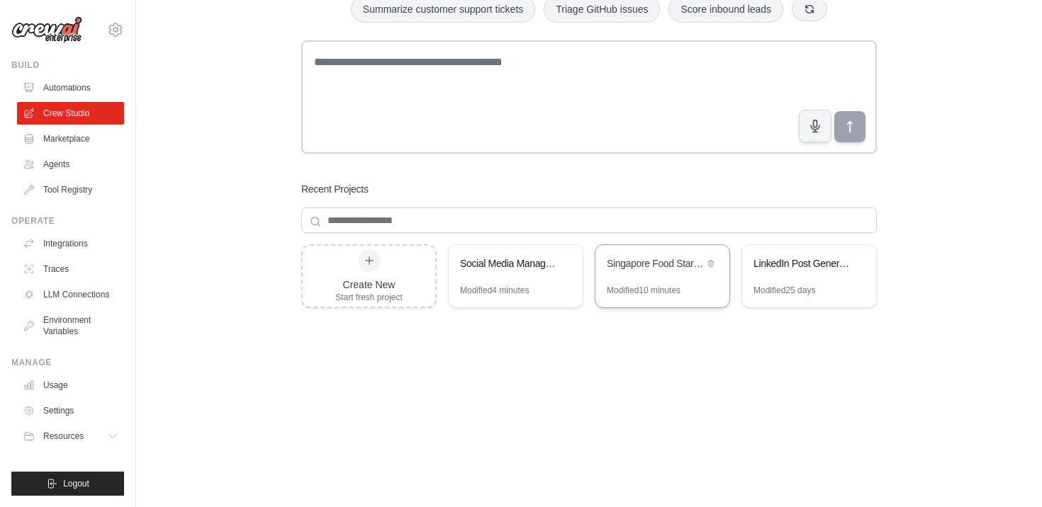
click at [622, 289] on div "Modified 10 minutes" at bounding box center [644, 290] width 74 height 11
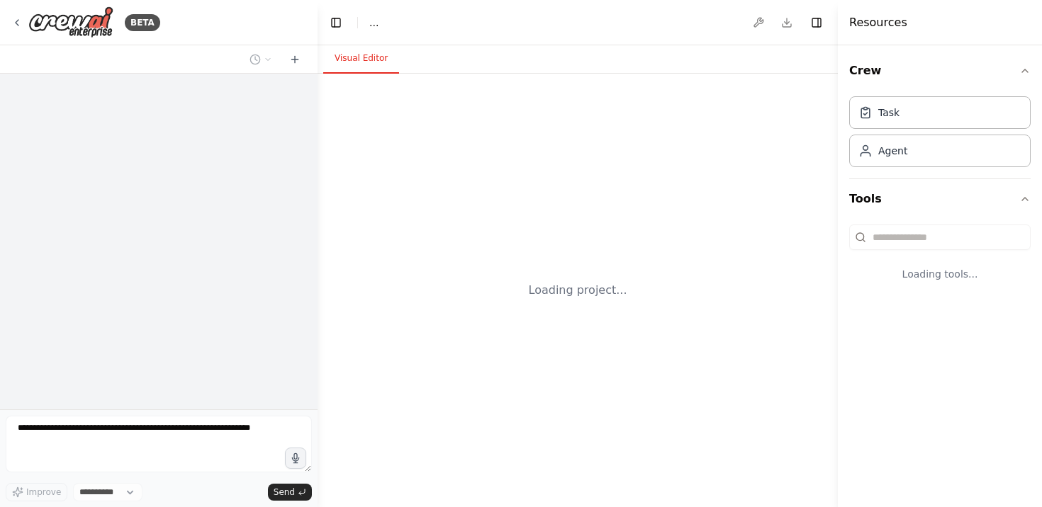
select select "****"
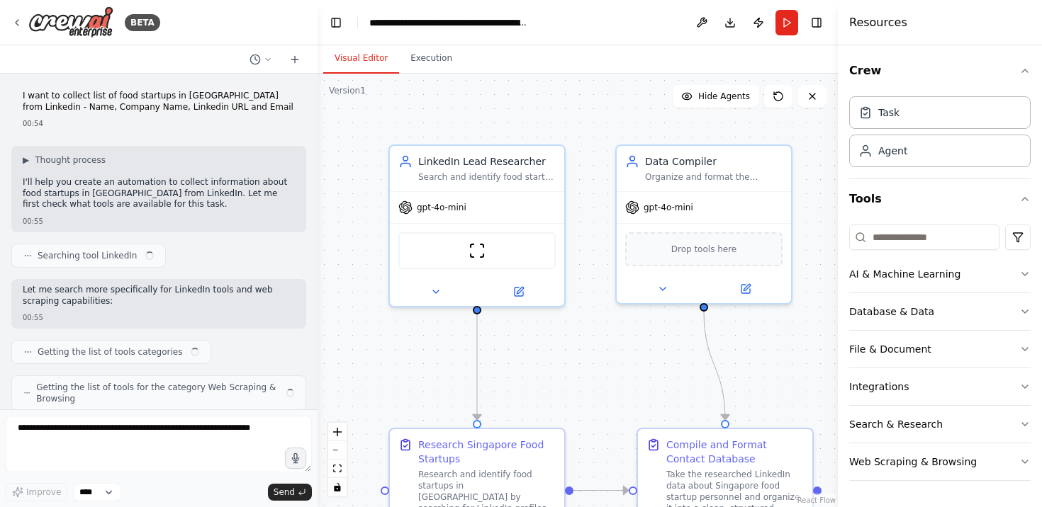
scroll to position [1194, 0]
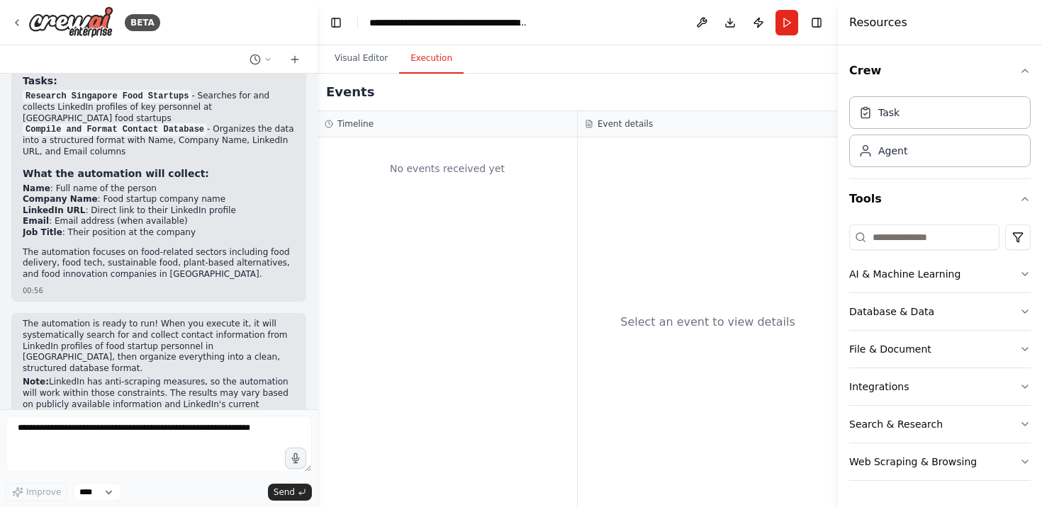
click at [440, 65] on button "Execution" at bounding box center [431, 59] width 64 height 30
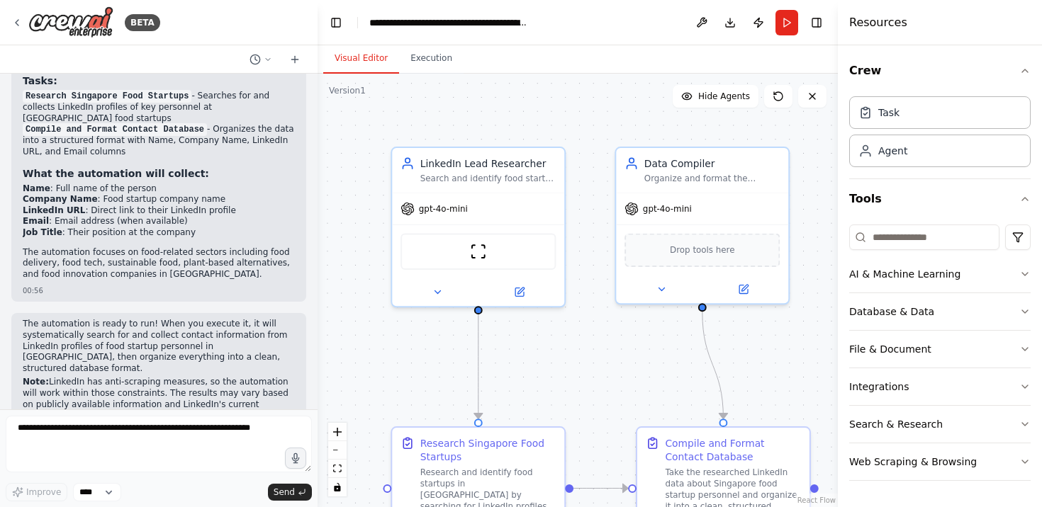
click at [369, 61] on button "Visual Editor" at bounding box center [361, 59] width 76 height 30
